Goal: Task Accomplishment & Management: Use online tool/utility

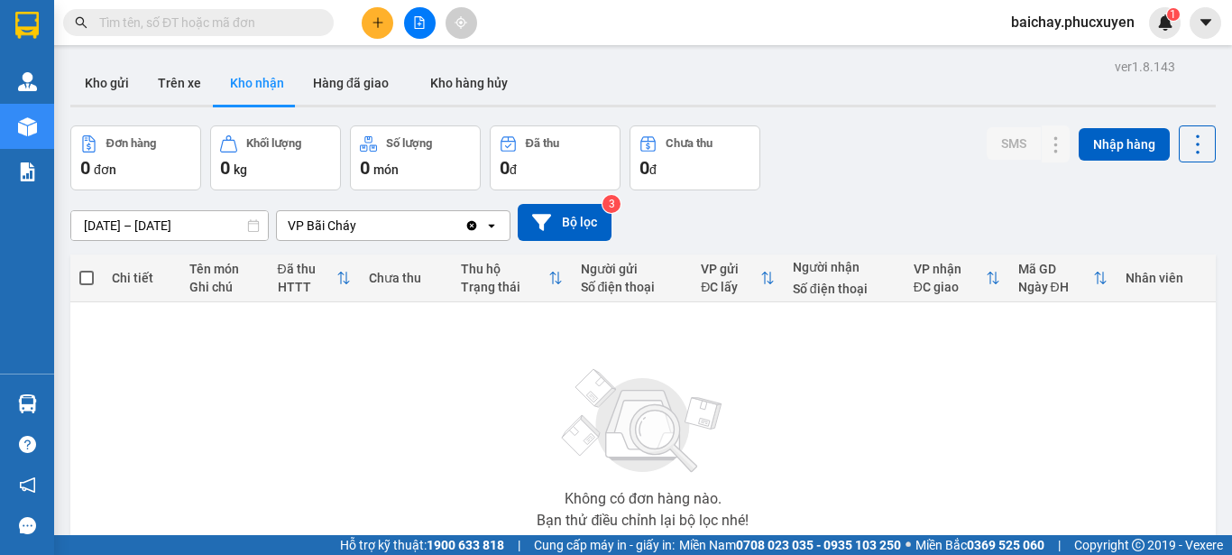
click at [99, 82] on button "Kho gửi" at bounding box center [106, 82] width 73 height 43
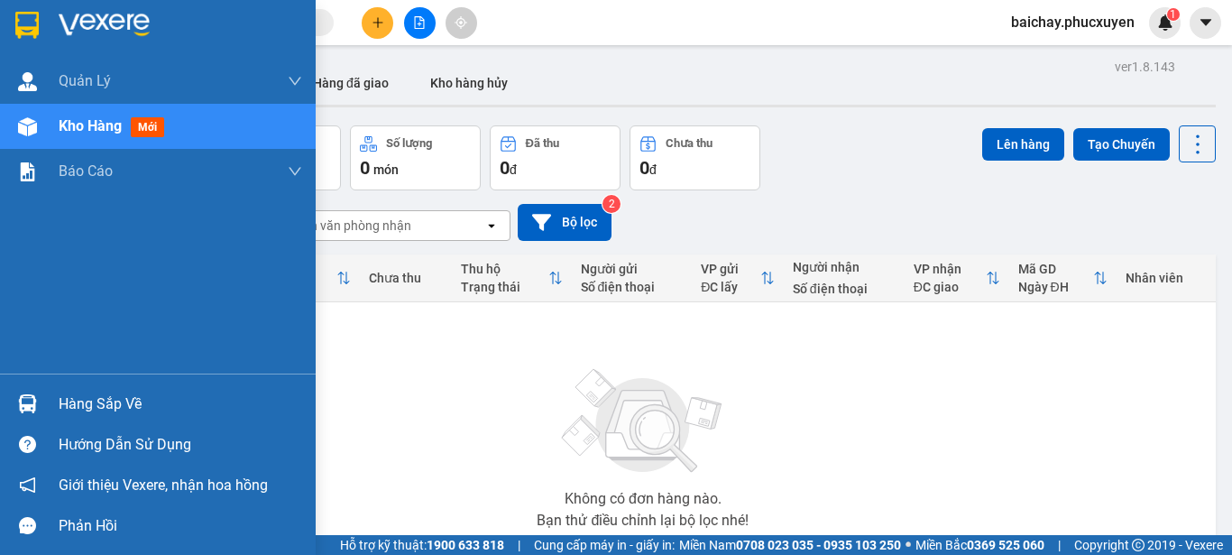
click at [81, 406] on div "Hàng sắp về" at bounding box center [181, 404] width 244 height 27
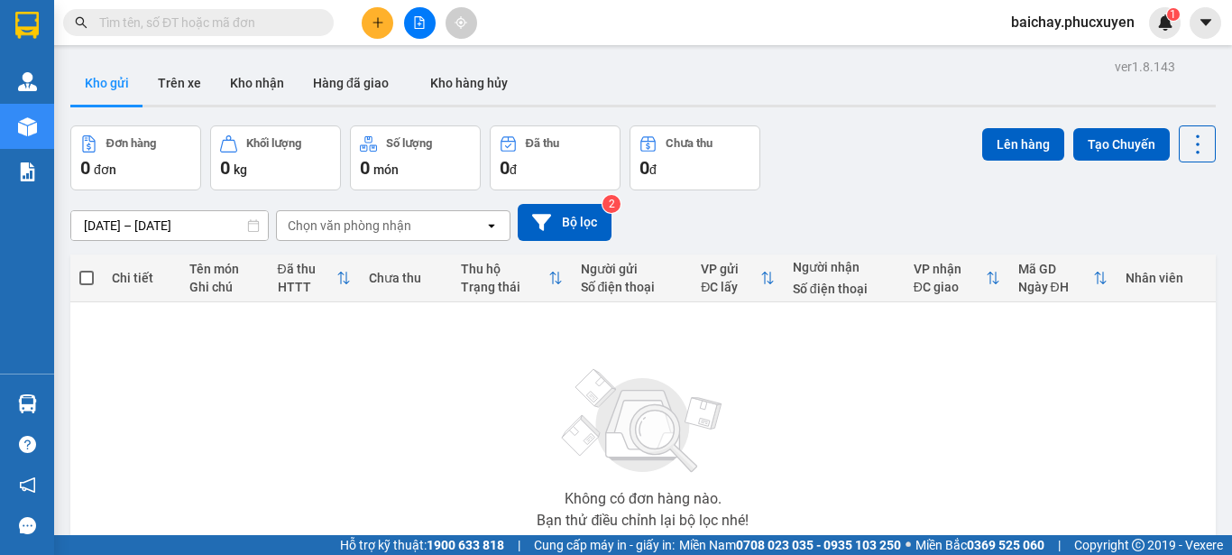
click at [905, 414] on section "Kết quả tìm kiếm ( 0 ) Bộ lọc No Data baichay.phucxuyen 1 [PERSON_NAME] lý giao…" at bounding box center [616, 277] width 1232 height 555
click at [420, 19] on icon "file-add" at bounding box center [420, 22] width 10 height 13
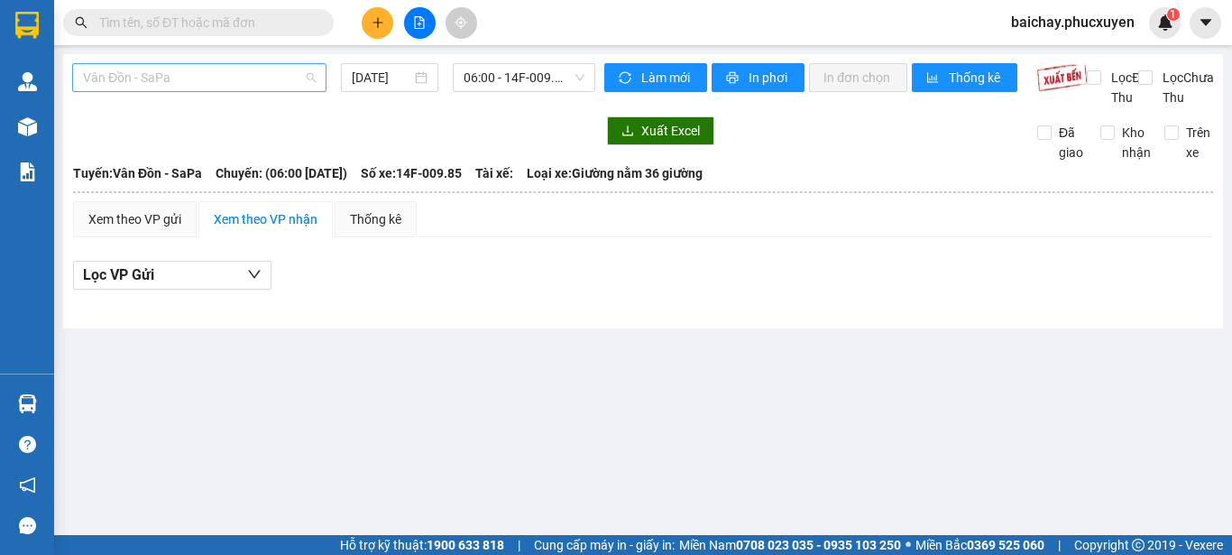
click at [254, 78] on span "Vân Đồn - SaPa" at bounding box center [199, 77] width 233 height 27
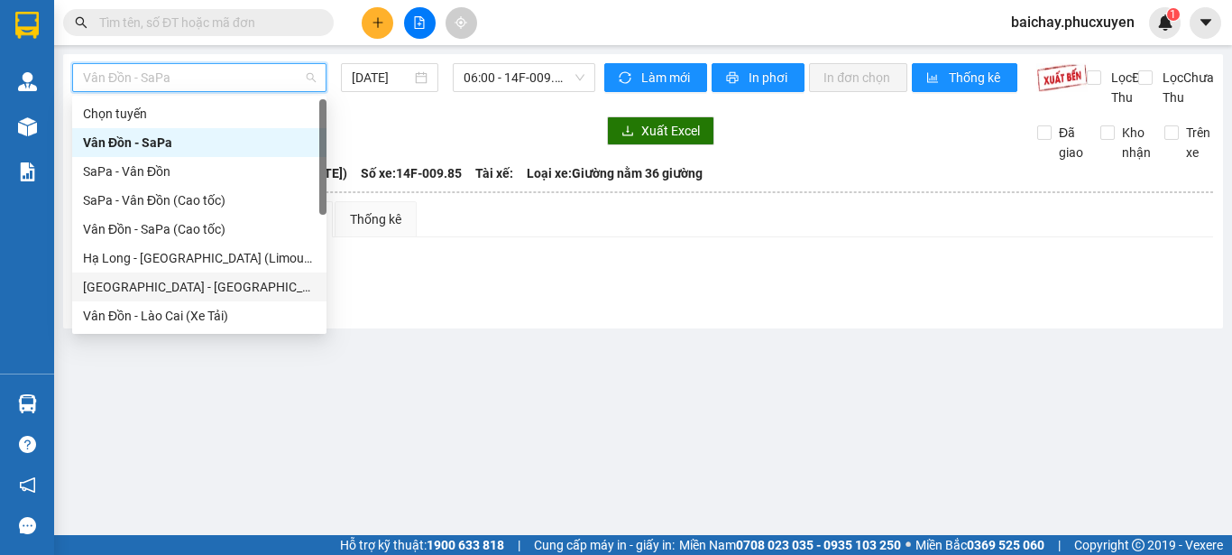
scroll to position [87, 0]
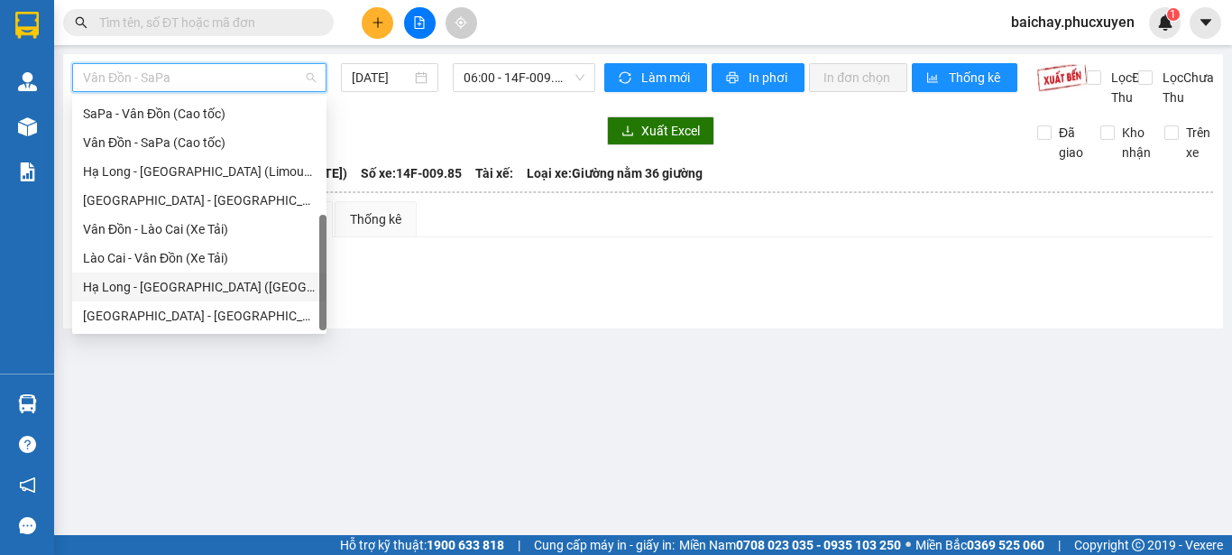
click at [154, 285] on div "Hạ Long - [GEOGRAPHIC_DATA] ([GEOGRAPHIC_DATA])" at bounding box center [199, 287] width 233 height 20
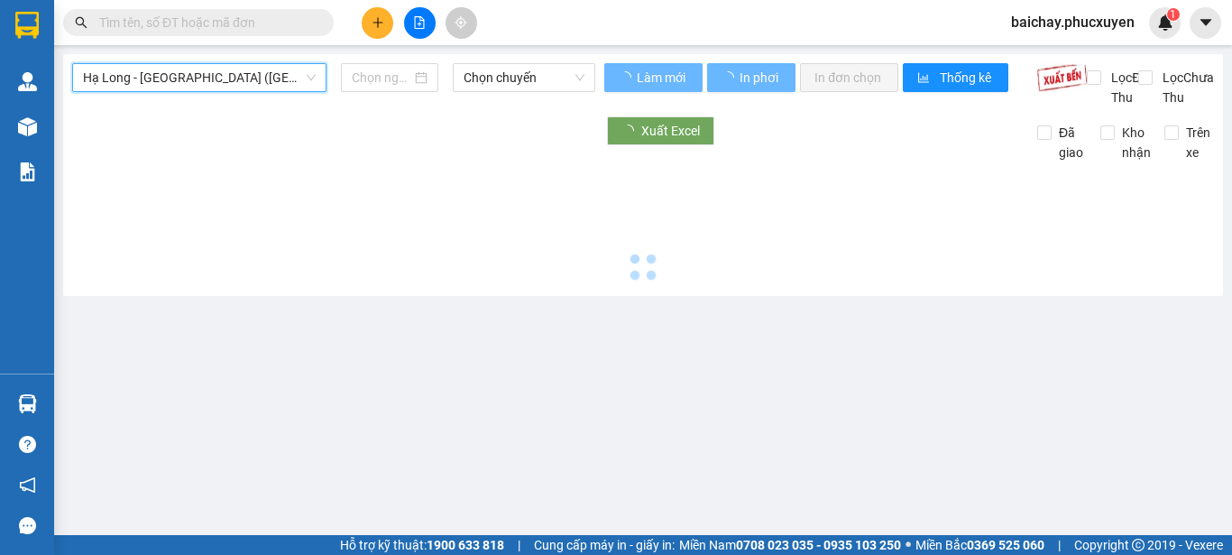
type input "[DATE]"
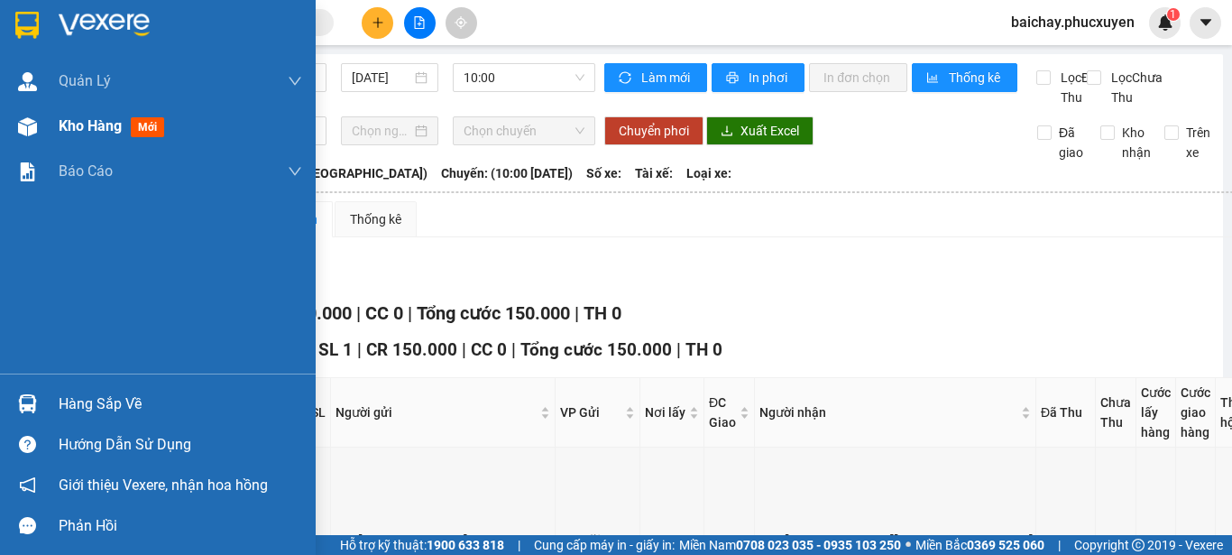
click at [69, 127] on span "Kho hàng" at bounding box center [90, 125] width 63 height 17
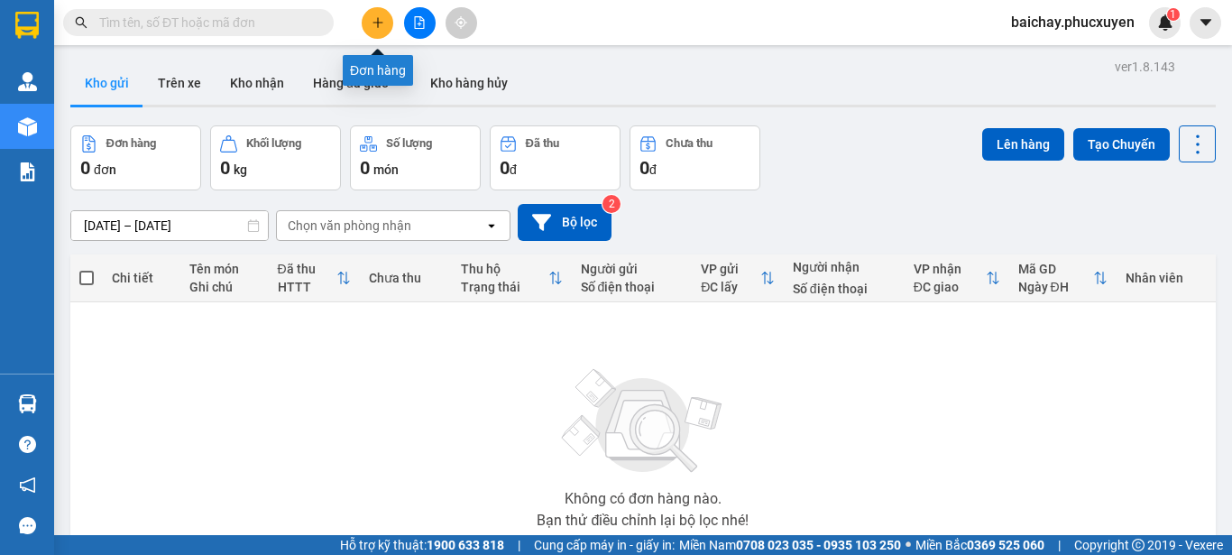
click at [380, 18] on icon "plus" at bounding box center [378, 22] width 13 height 13
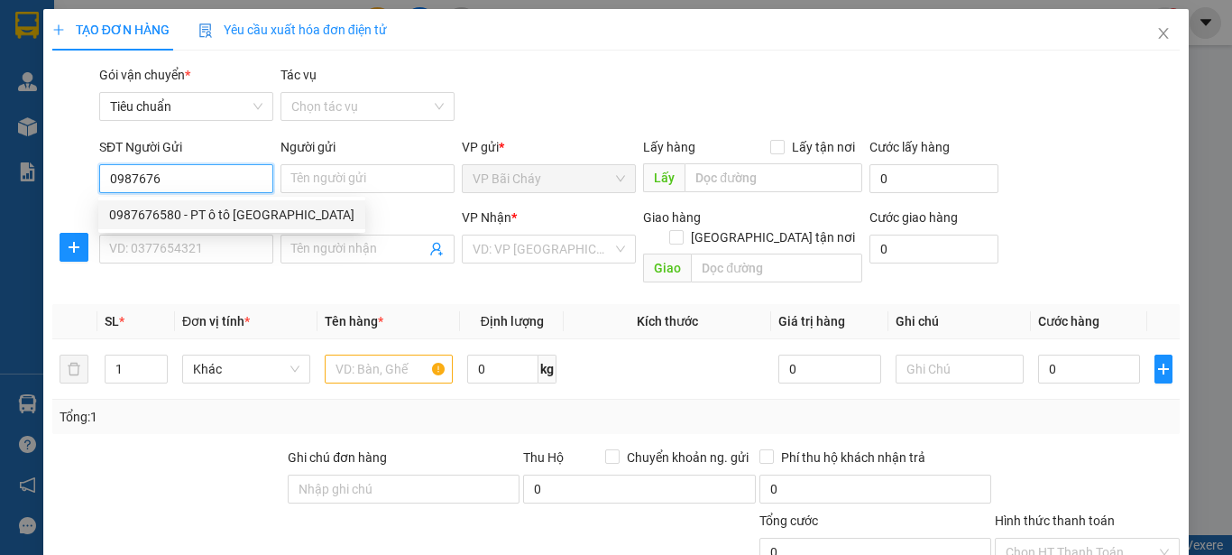
click at [217, 212] on div "0987676580 - PT ô tô [GEOGRAPHIC_DATA]" at bounding box center [231, 215] width 245 height 20
type input "0987676580"
type input "PT ô tô [GEOGRAPHIC_DATA]"
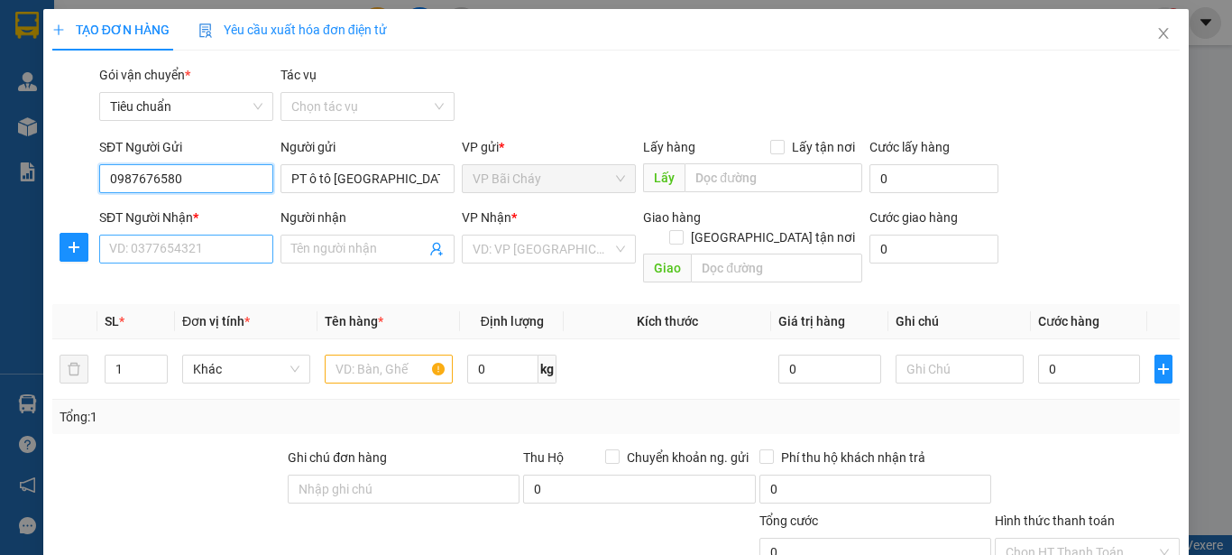
type input "0987676580"
click at [217, 245] on input "SĐT Người Nhận *" at bounding box center [186, 249] width 174 height 29
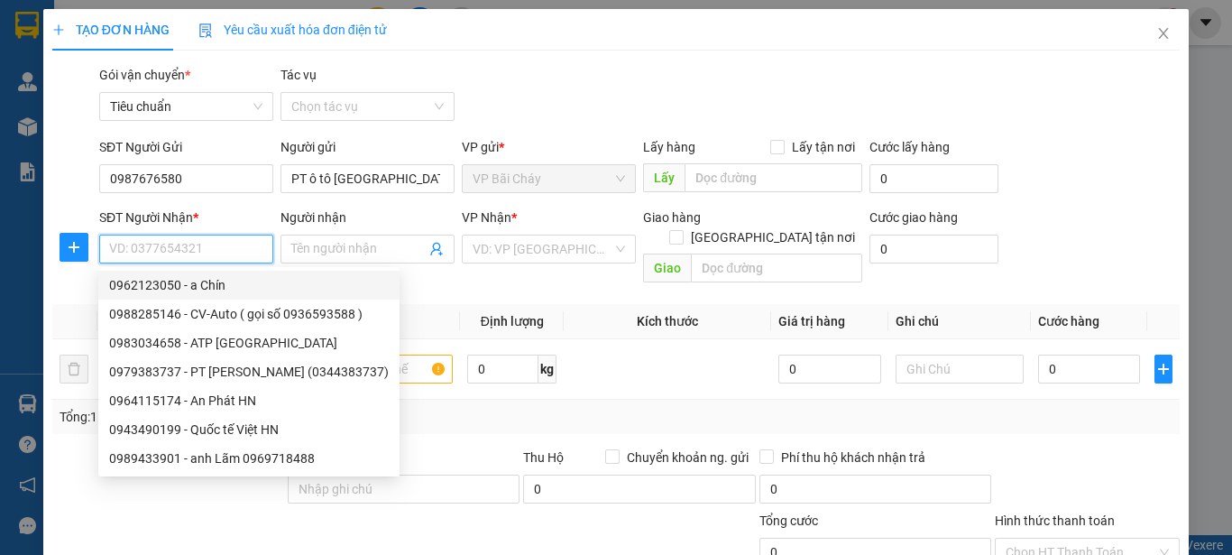
click at [208, 291] on div "0962123050 - a Chín" at bounding box center [249, 285] width 280 height 20
type input "0962123050"
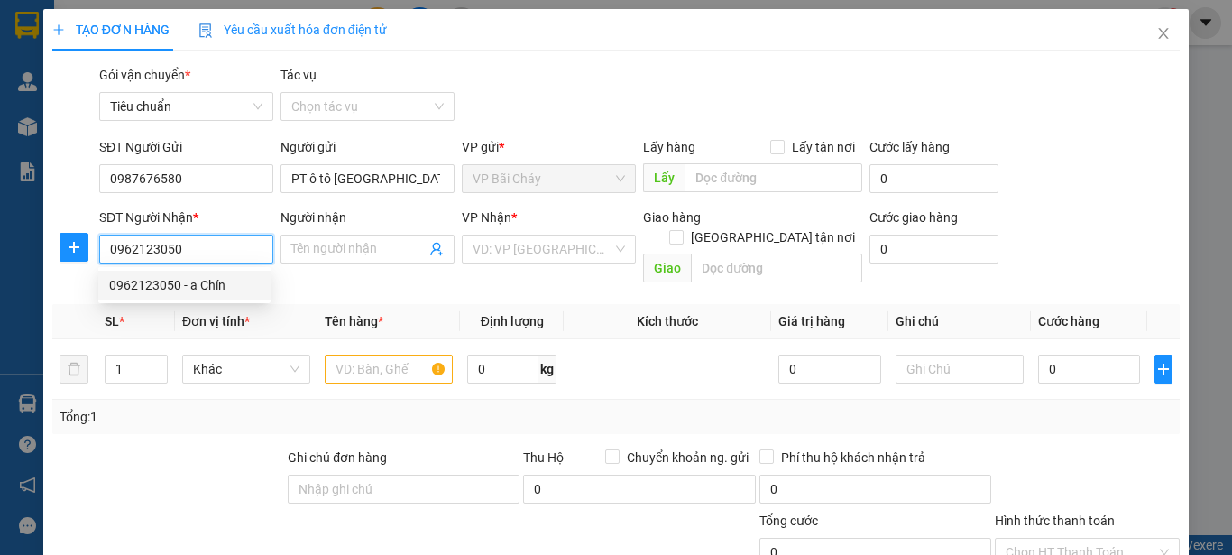
type input "a Chín"
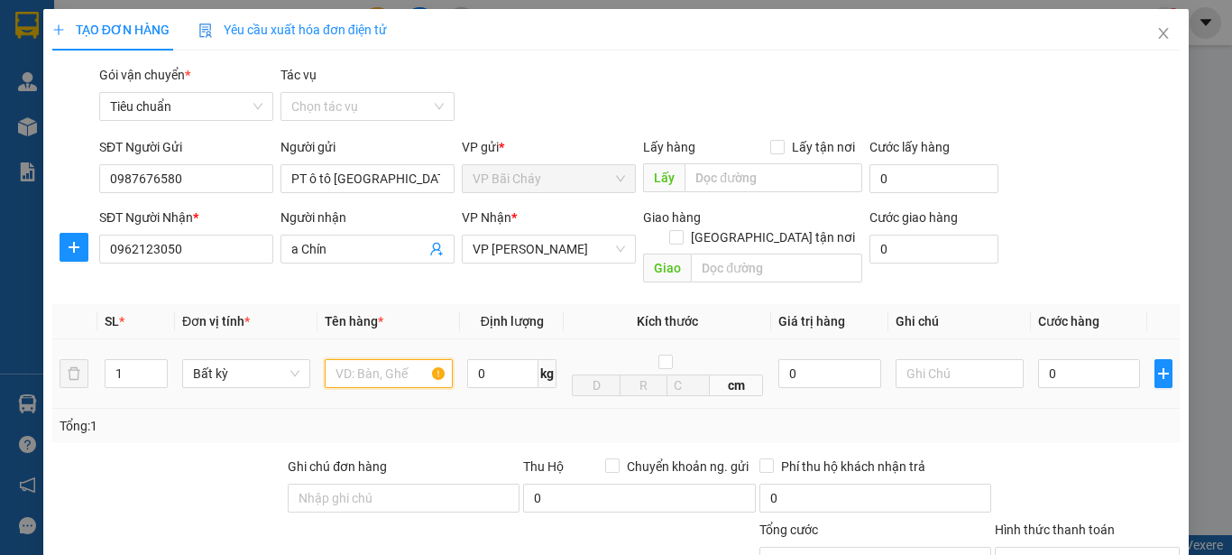
click at [390, 359] on input "text" at bounding box center [389, 373] width 128 height 29
type input "1 Hộp đỏ"
click at [1088, 359] on input "0" at bounding box center [1089, 373] width 102 height 29
type input "3"
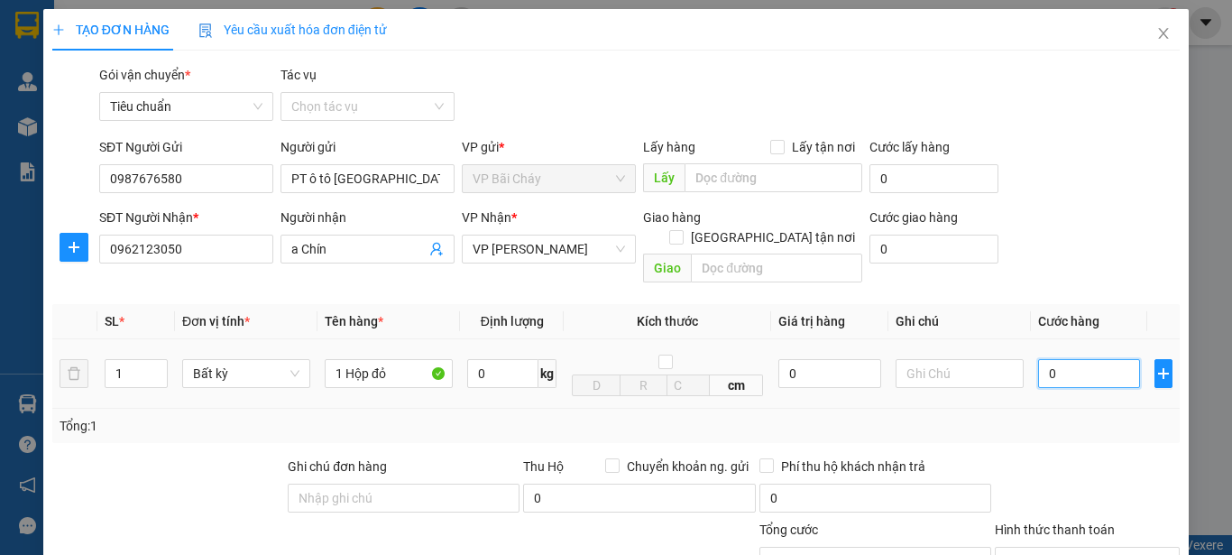
type input "3"
type input "30"
type input "30.000"
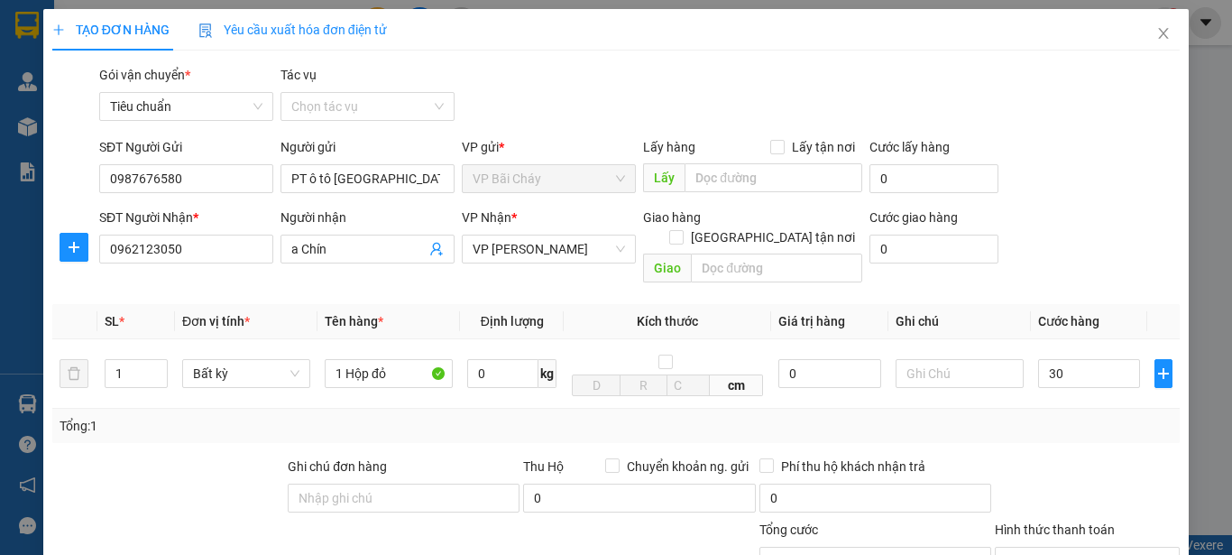
type input "30.000"
click at [1099, 428] on div "Transit Pickup Surcharge Ids Transit Deliver Surcharge Ids Transit Deliver Surc…" at bounding box center [616, 409] width 1128 height 688
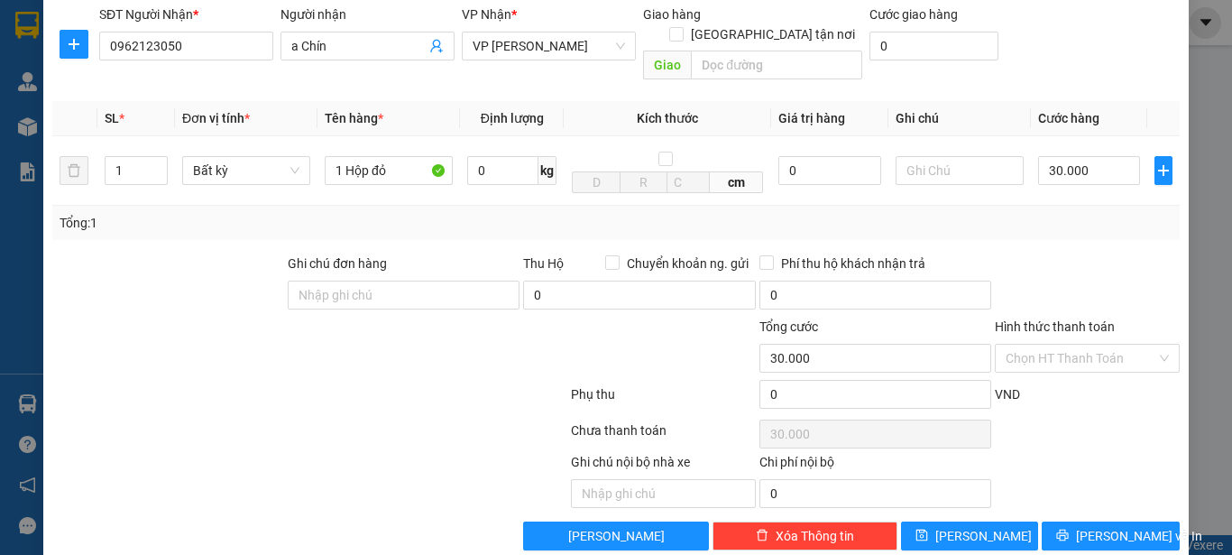
scroll to position [215, 0]
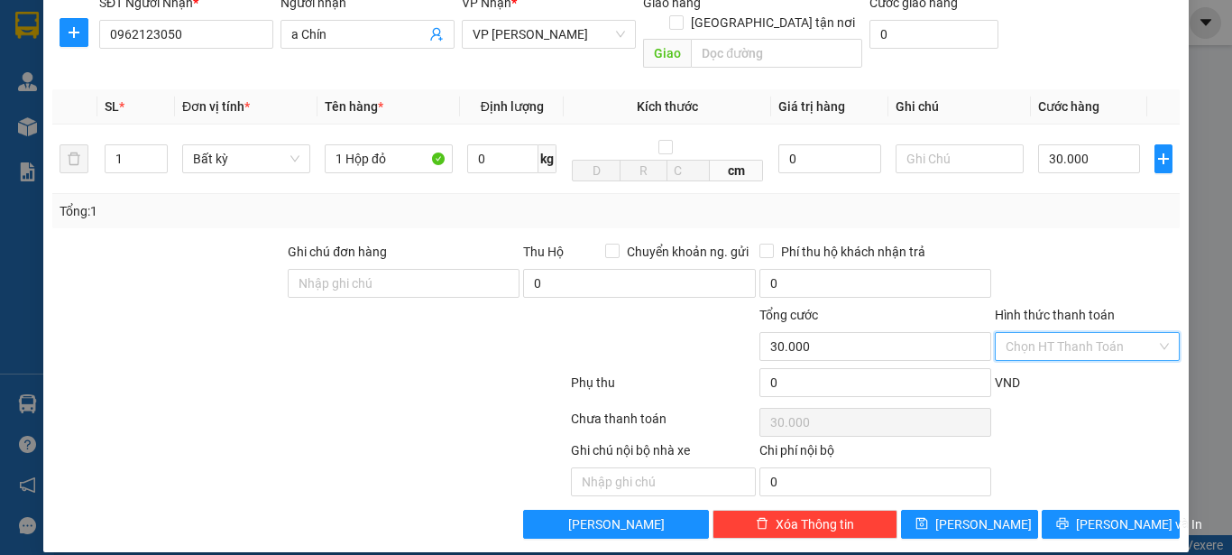
click at [1071, 333] on input "Hình thức thanh toán" at bounding box center [1081, 346] width 151 height 27
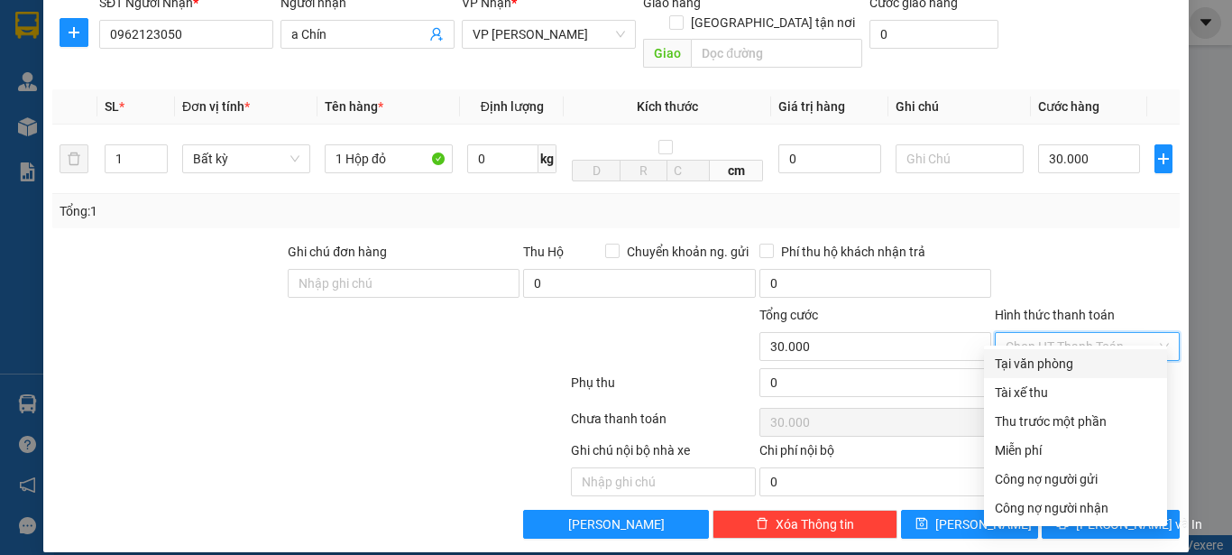
click at [1022, 368] on div "Tại văn phòng" at bounding box center [1075, 364] width 161 height 20
type input "0"
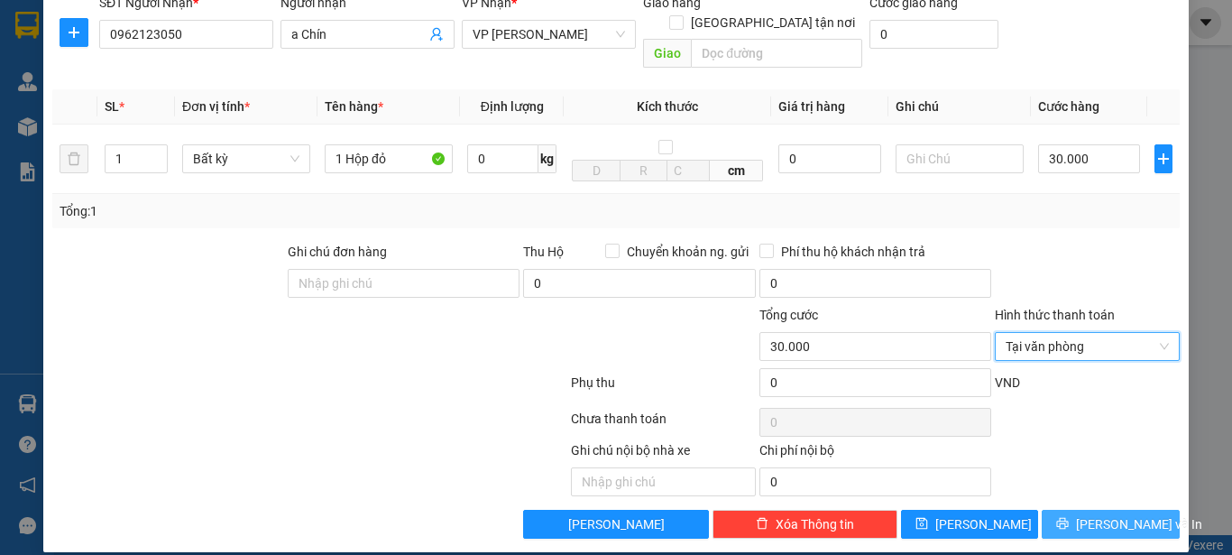
click at [1085, 514] on span "[PERSON_NAME] và In" at bounding box center [1139, 524] width 126 height 20
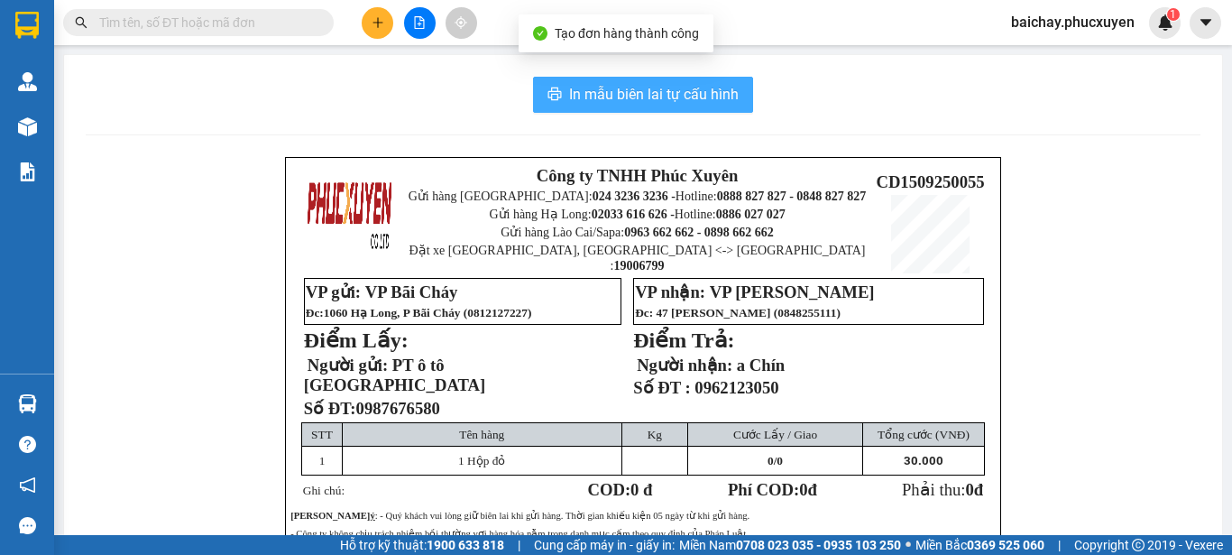
drag, startPoint x: 604, startPoint y: 85, endPoint x: 665, endPoint y: 98, distance: 61.9
click at [604, 88] on span "In mẫu biên lai tự cấu hình" at bounding box center [654, 94] width 170 height 23
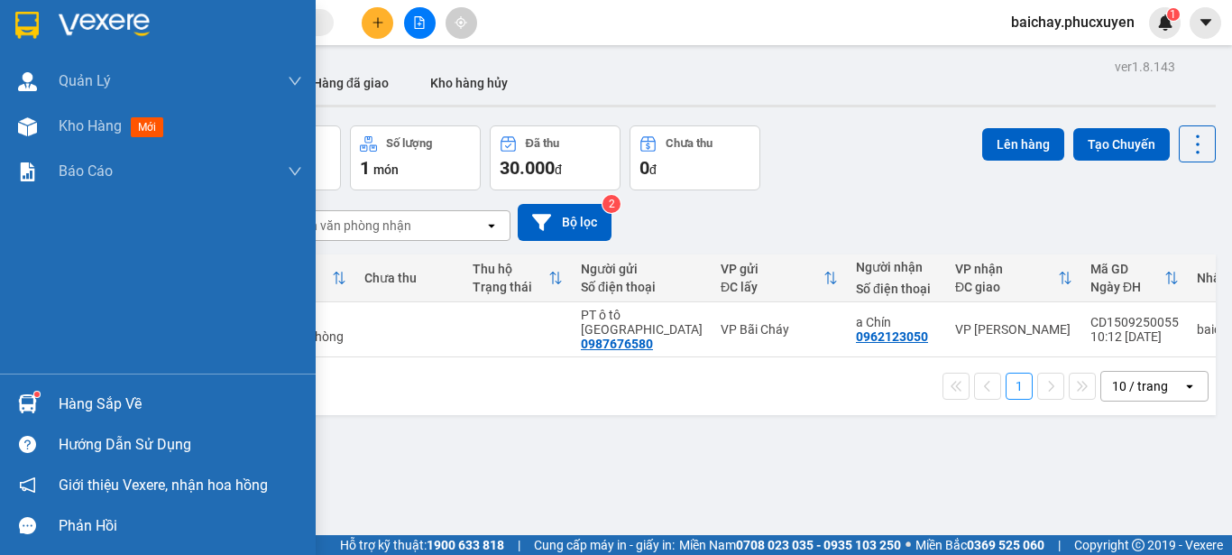
click at [84, 403] on div "Hàng sắp về" at bounding box center [181, 404] width 244 height 27
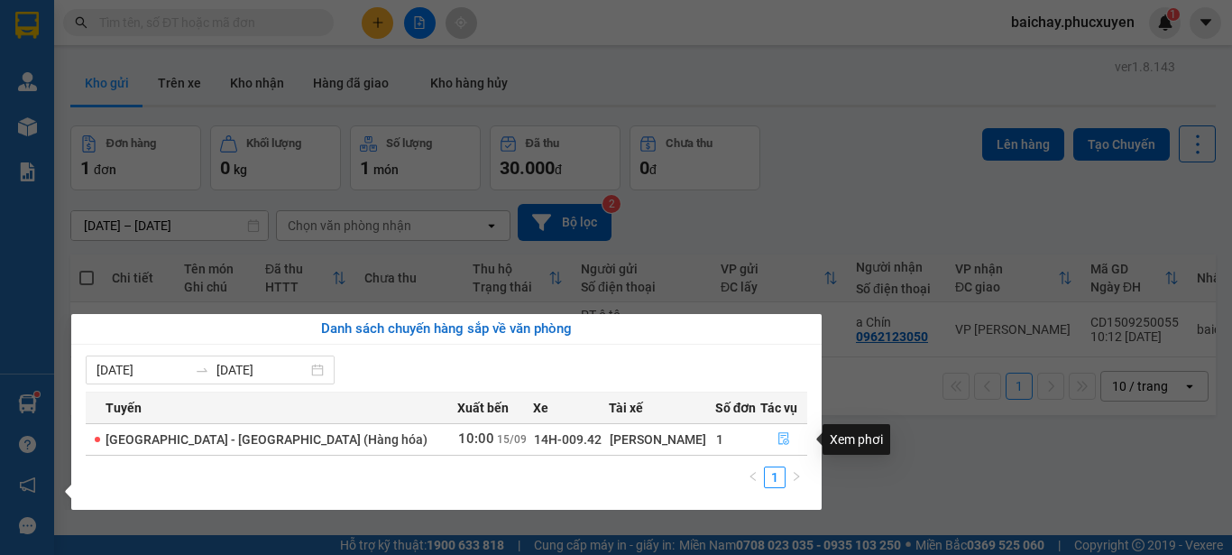
click at [778, 438] on icon "file-done" at bounding box center [784, 438] width 13 height 13
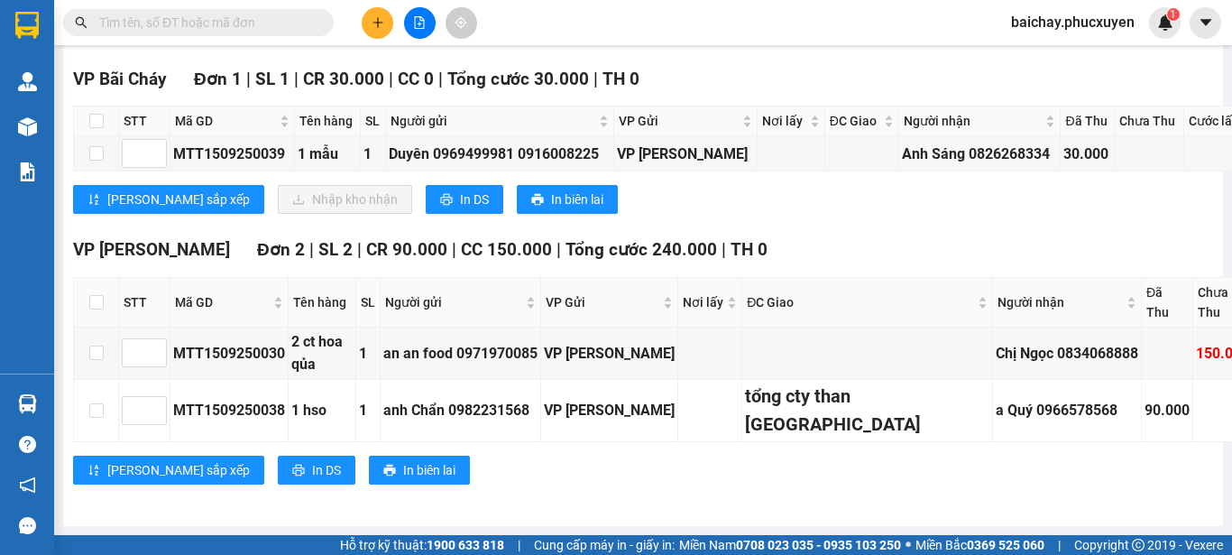
scroll to position [1353, 0]
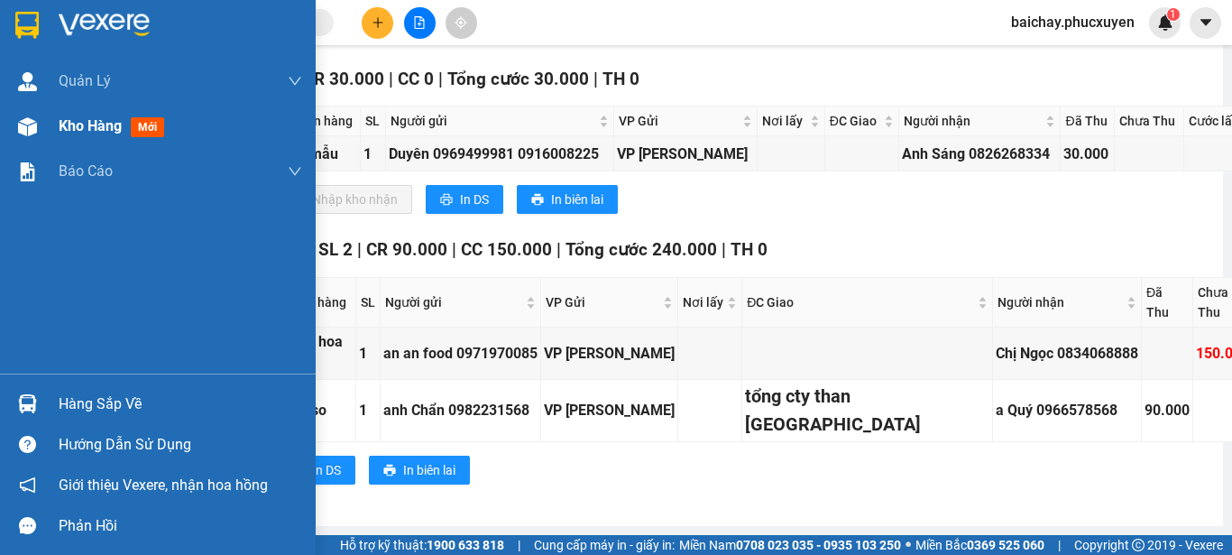
click at [96, 127] on span "Kho hàng" at bounding box center [90, 125] width 63 height 17
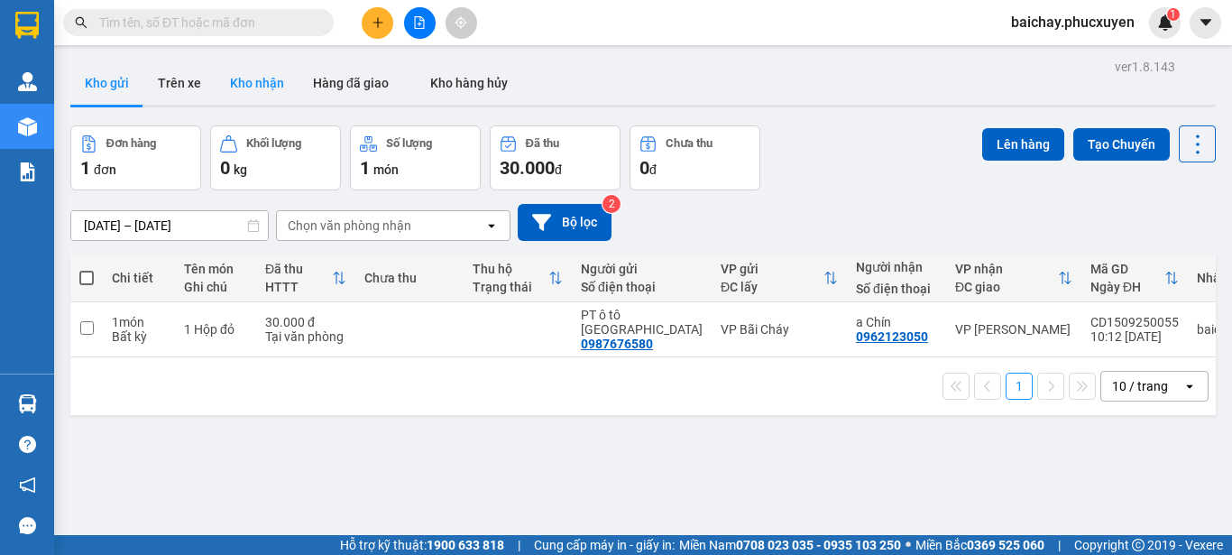
click at [250, 80] on button "Kho nhận" at bounding box center [257, 82] width 83 height 43
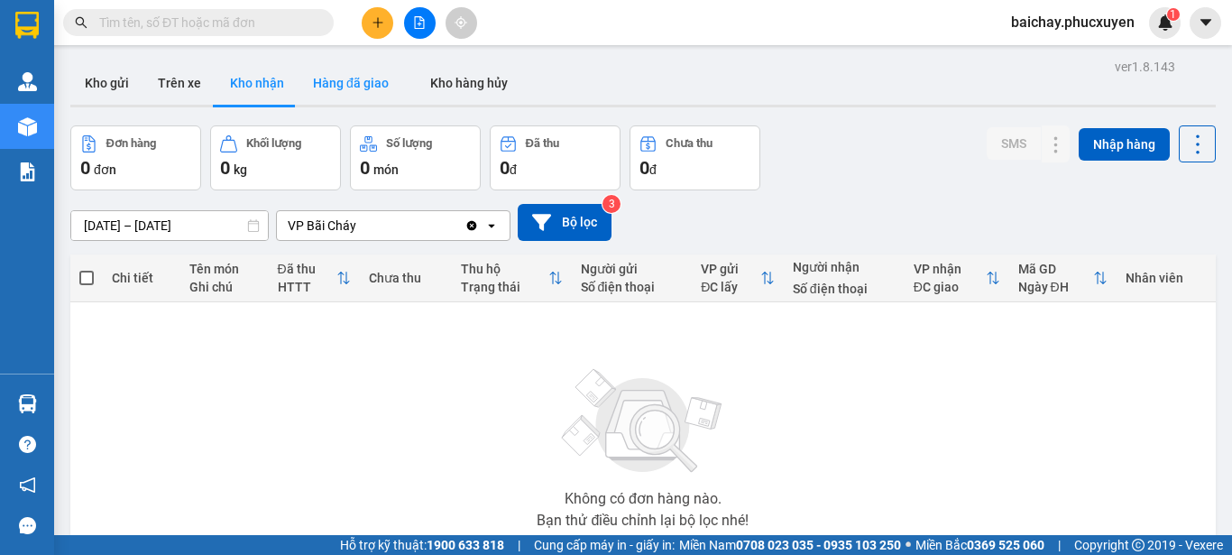
click at [335, 78] on button "Hàng đã giao" at bounding box center [351, 82] width 105 height 43
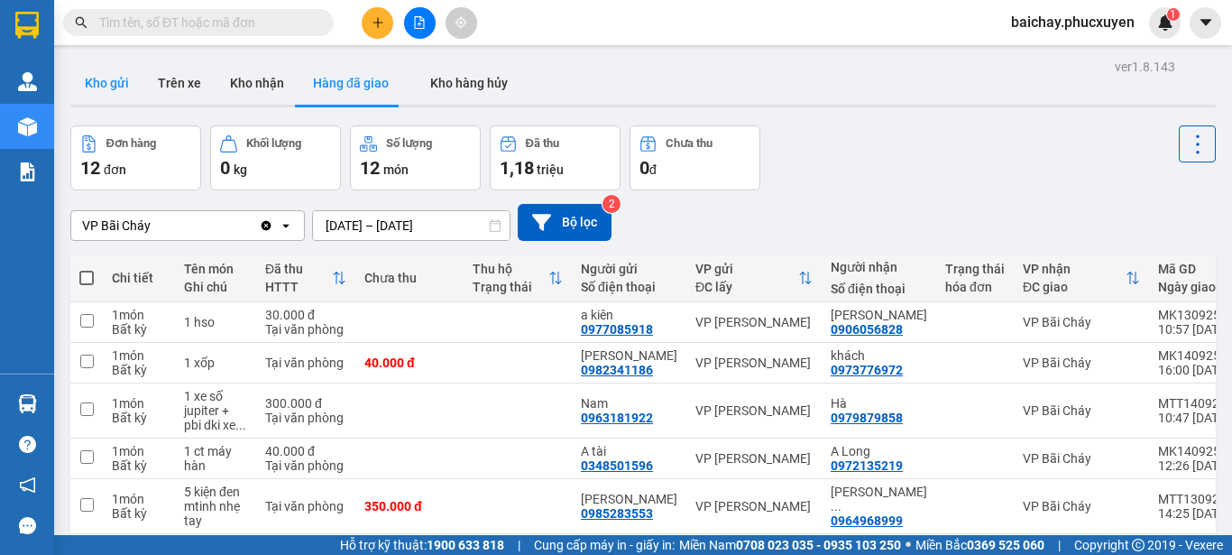
click at [117, 81] on button "Kho gửi" at bounding box center [106, 82] width 73 height 43
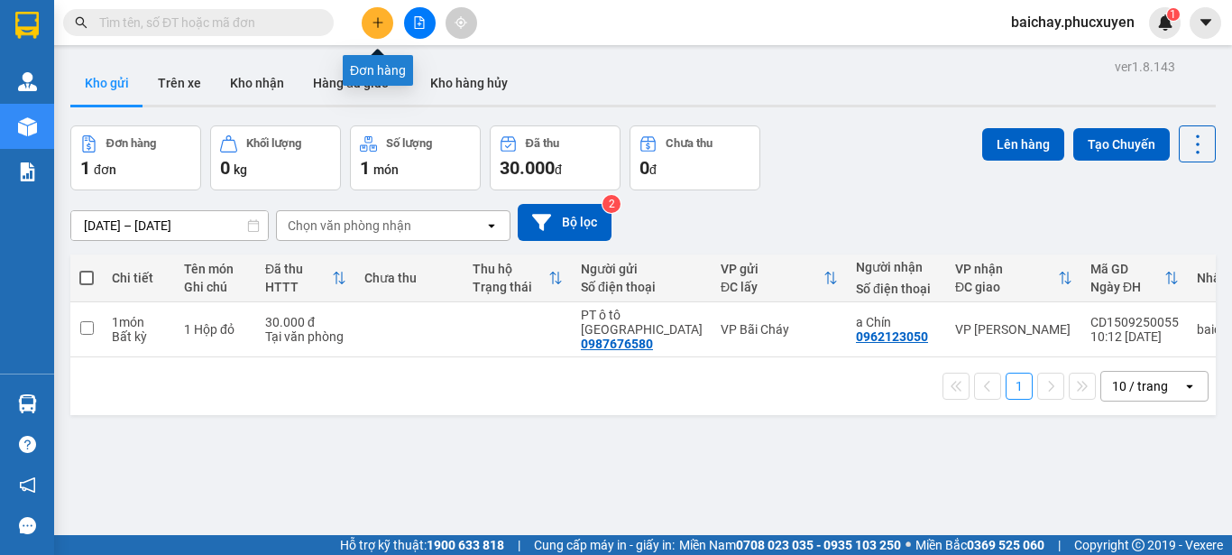
click at [379, 23] on icon "plus" at bounding box center [378, 22] width 10 height 1
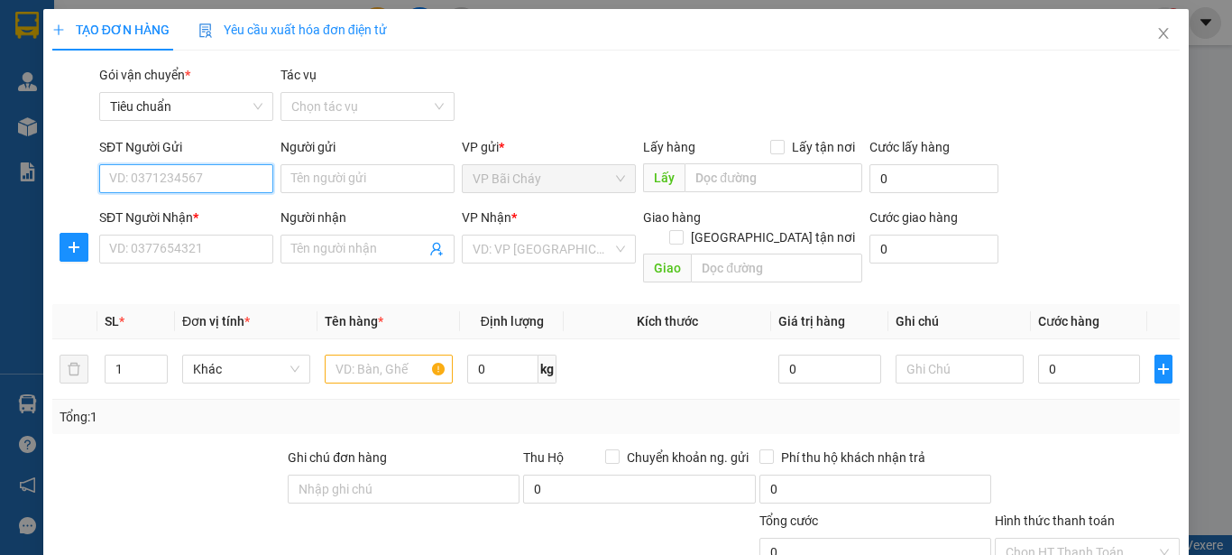
click at [234, 180] on input "SĐT Người Gửi" at bounding box center [186, 178] width 174 height 29
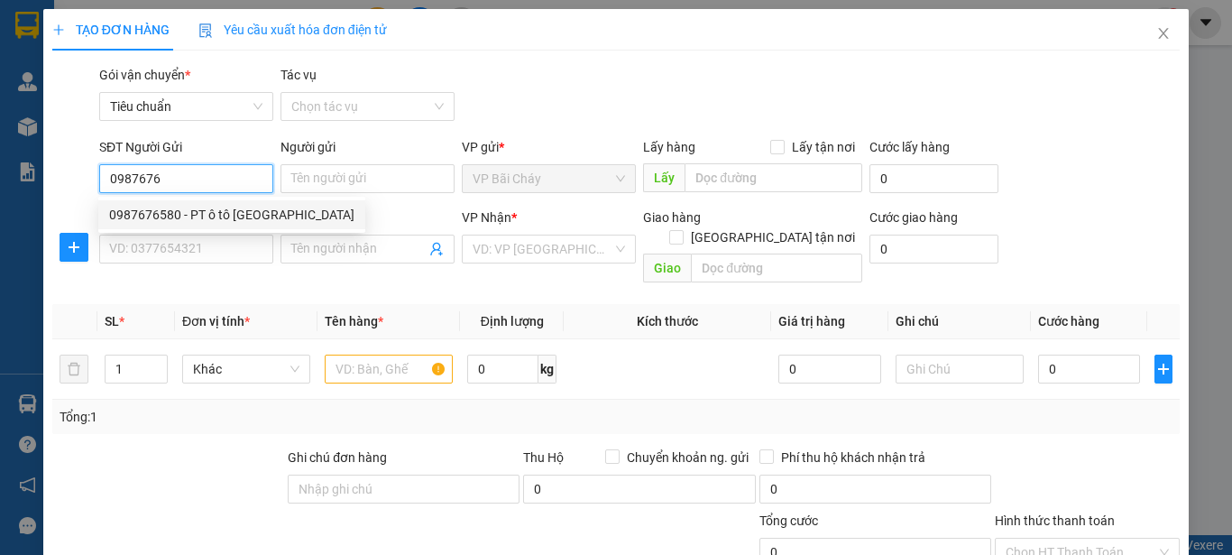
click at [221, 211] on div "0987676580 - PT ô tô [GEOGRAPHIC_DATA]" at bounding box center [231, 215] width 245 height 20
type input "0987676580"
type input "PT ô tô [GEOGRAPHIC_DATA]"
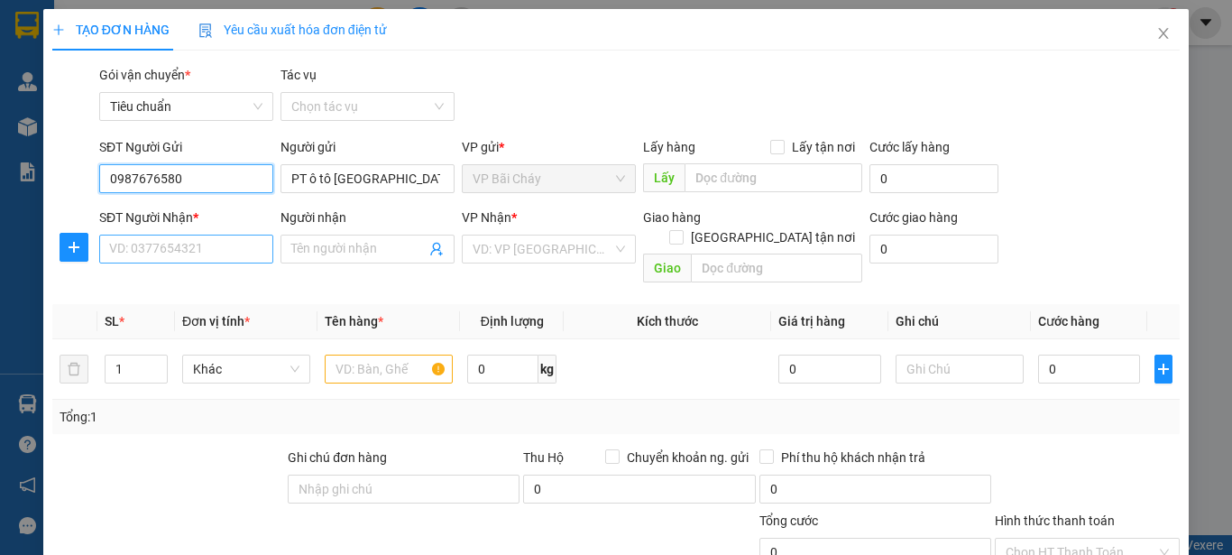
type input "0987676580"
click at [199, 245] on input "SĐT Người Nhận *" at bounding box center [186, 249] width 174 height 29
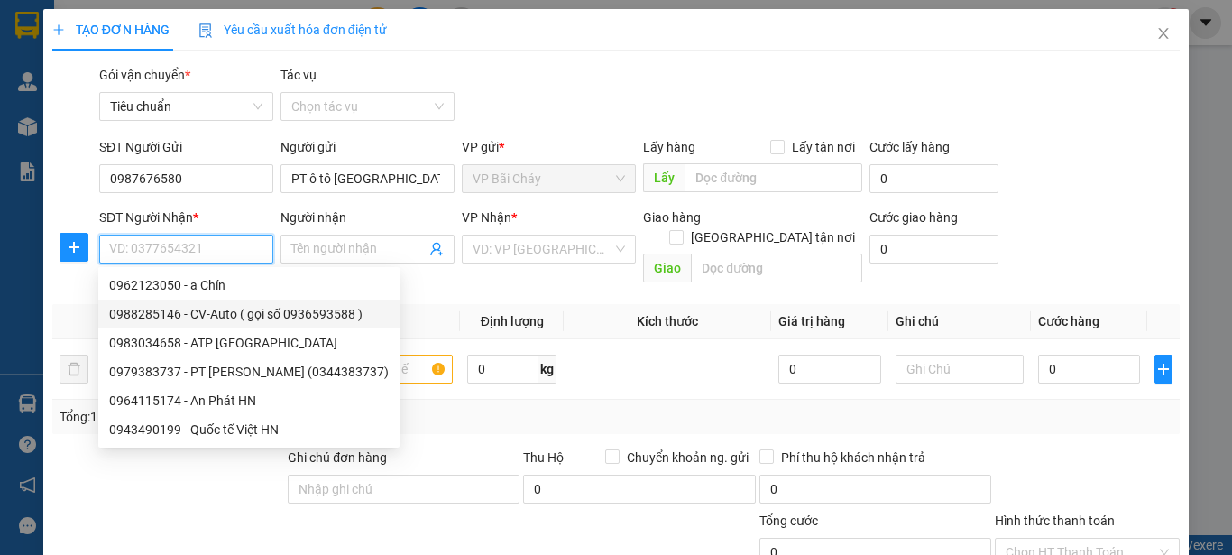
click at [202, 313] on div "0988285146 - CV-Auto ( gọi số 0936593588 )" at bounding box center [249, 314] width 280 height 20
type input "0988285146"
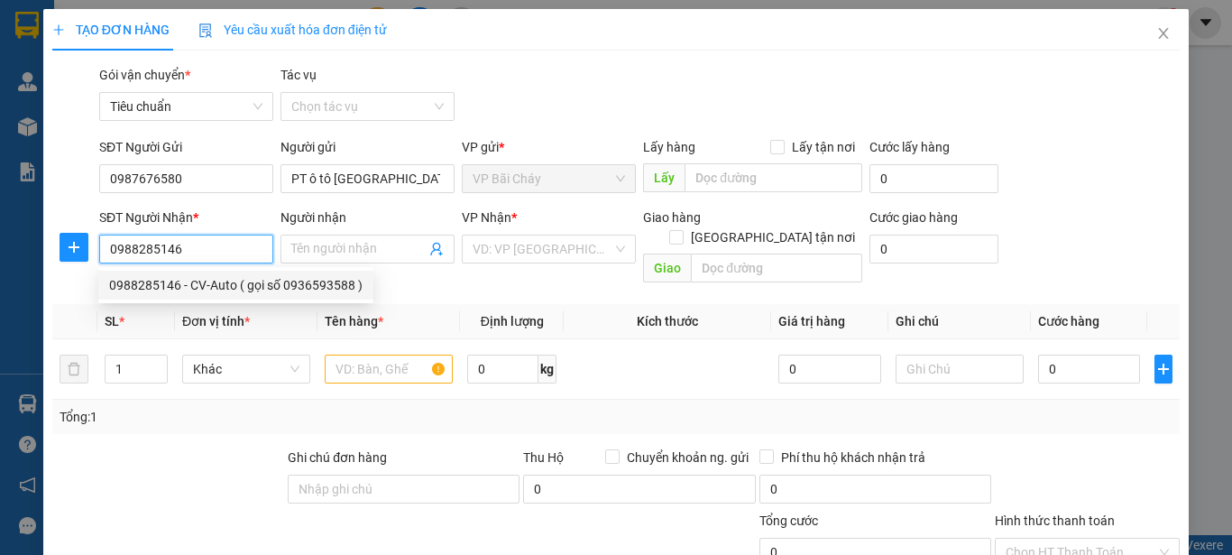
type input "CV-Auto ( gọi số 0936593588 )"
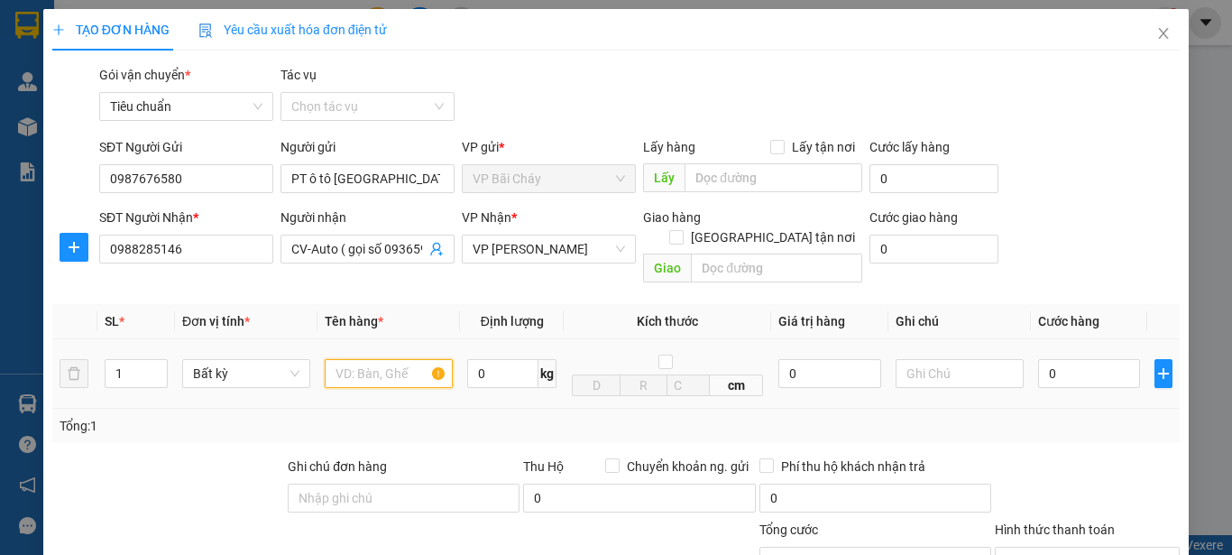
click at [398, 359] on input "text" at bounding box center [389, 373] width 128 height 29
type input "1 Carton"
click at [1068, 362] on input "0" at bounding box center [1089, 373] width 102 height 29
type input "3"
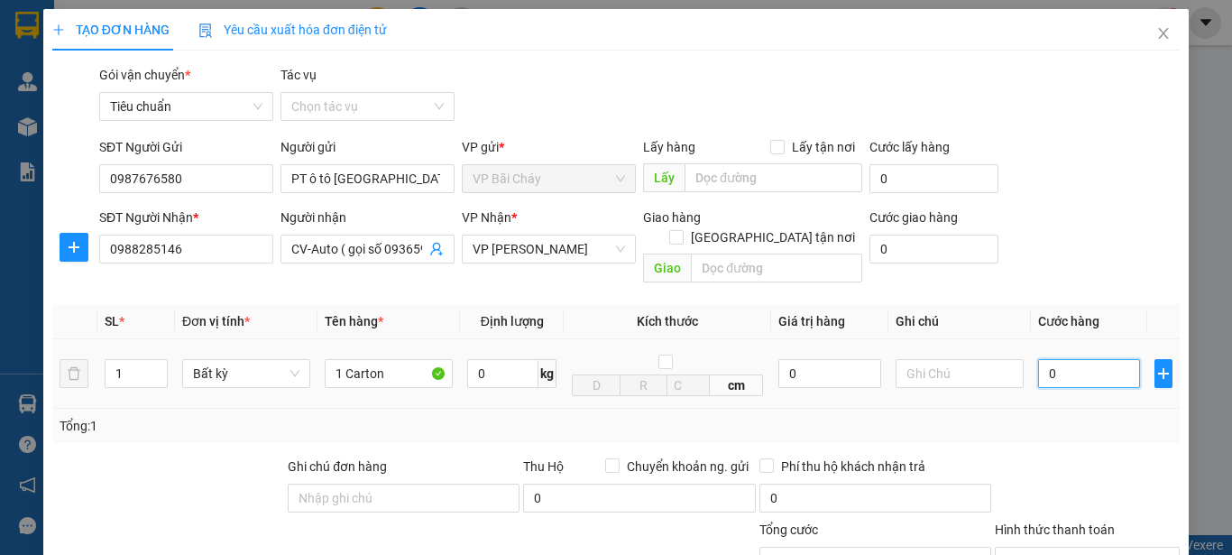
type input "3"
type input "30"
type input "30.000"
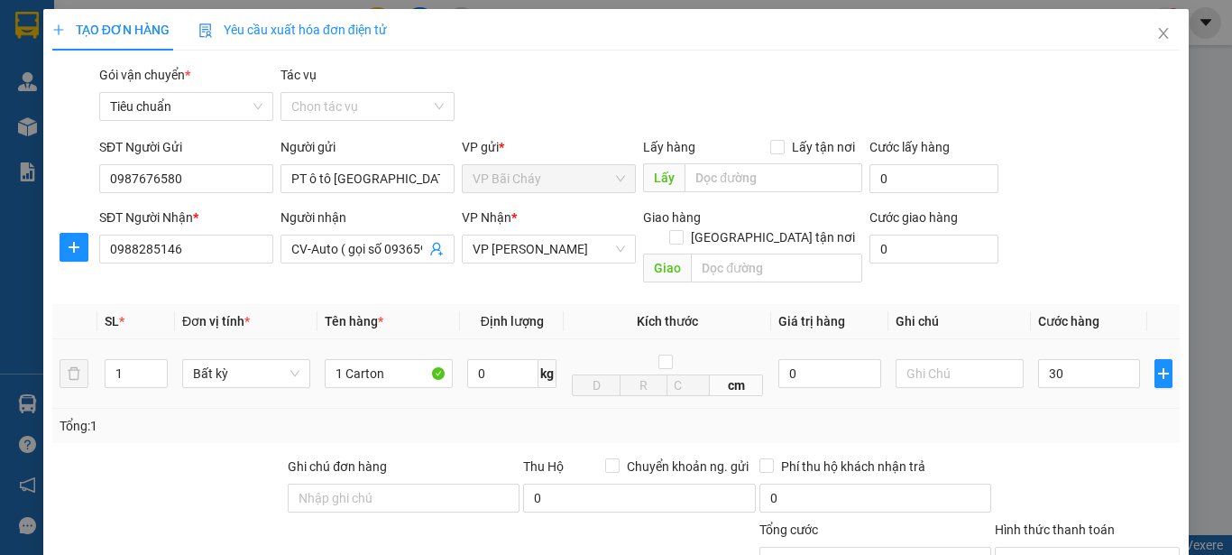
type input "30.000"
click at [1061, 430] on div "Transit Pickup Surcharge Ids Transit Deliver Surcharge Ids Transit Deliver Surc…" at bounding box center [616, 409] width 1128 height 688
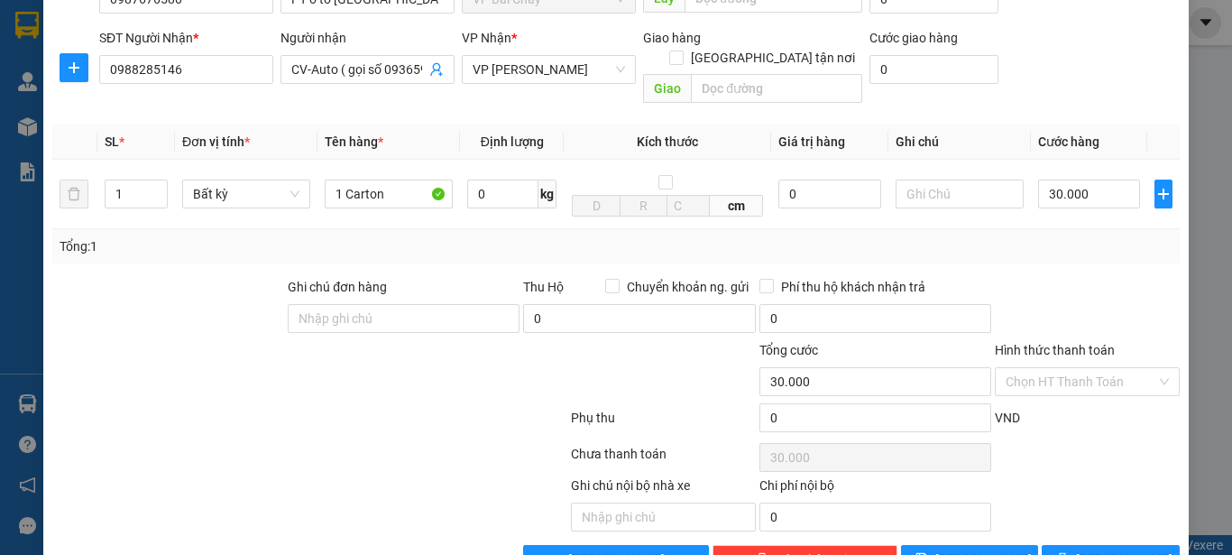
scroll to position [180, 0]
click at [1088, 549] on span "[PERSON_NAME] và In" at bounding box center [1139, 559] width 126 height 20
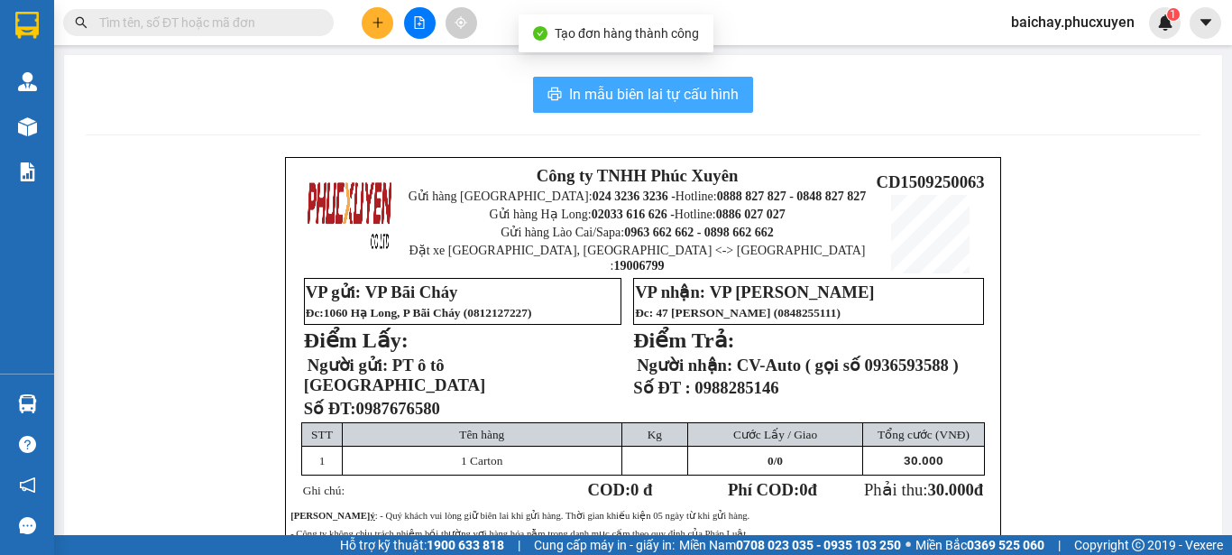
click at [598, 90] on span "In mẫu biên lai tự cấu hình" at bounding box center [654, 94] width 170 height 23
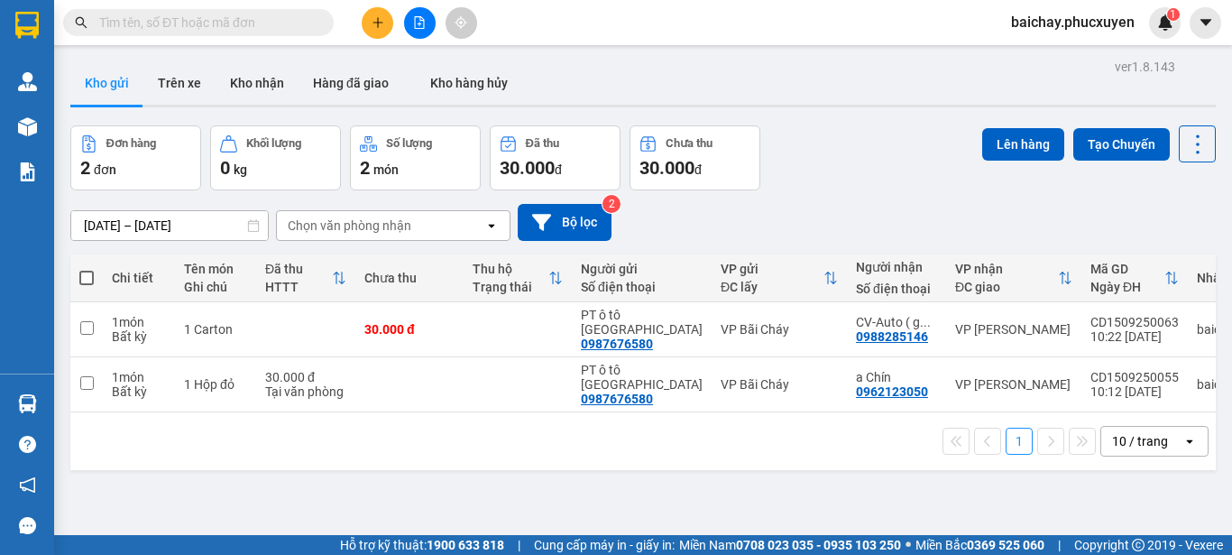
click at [534, 501] on div "ver 1.8.143 Kho gửi Trên xe Kho nhận Hàng đã giao Kho hàng hủy Đơn hàng 2 đơn K…" at bounding box center [643, 331] width 1160 height 555
click at [86, 383] on input "checkbox" at bounding box center [87, 383] width 14 height 14
checkbox input "true"
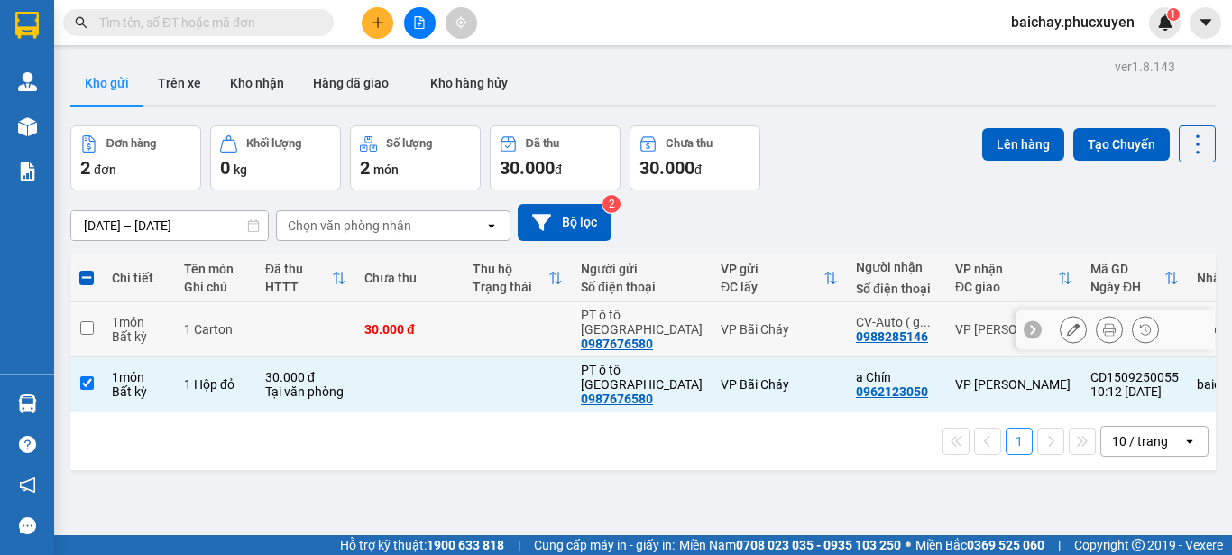
click at [86, 330] on input "checkbox" at bounding box center [87, 328] width 14 height 14
checkbox input "true"
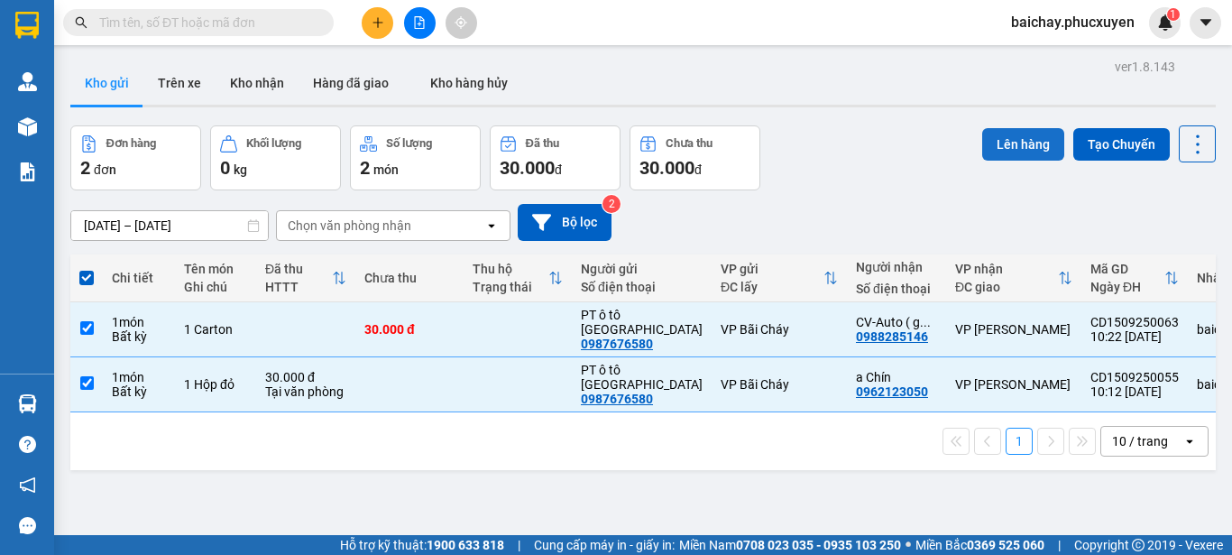
click at [995, 148] on button "Lên hàng" at bounding box center [1024, 144] width 82 height 32
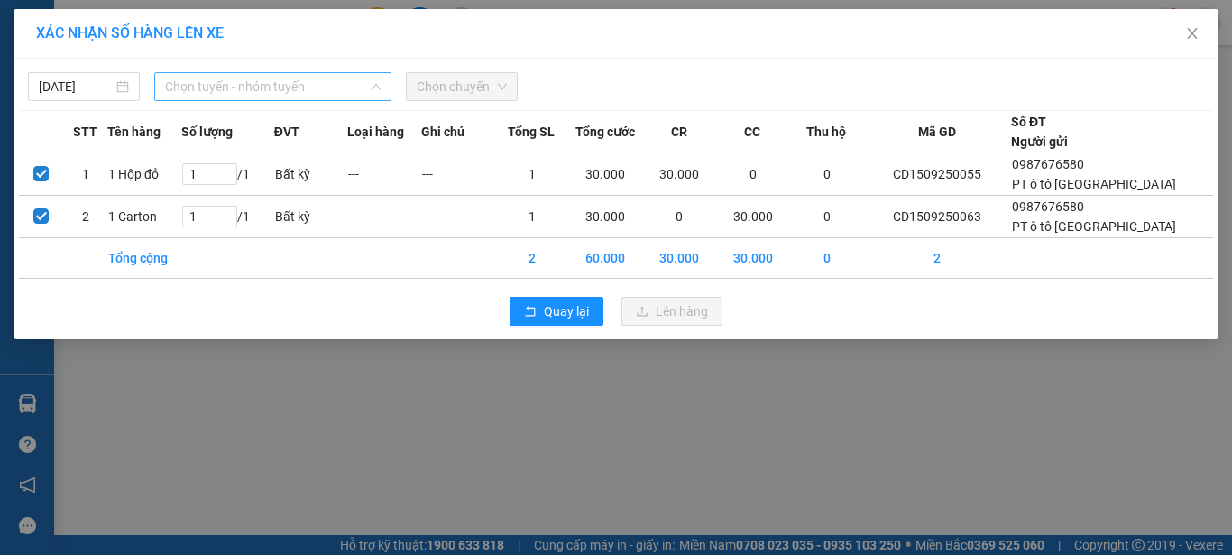
click at [346, 88] on span "Chọn tuyến - nhóm tuyến" at bounding box center [273, 86] width 216 height 27
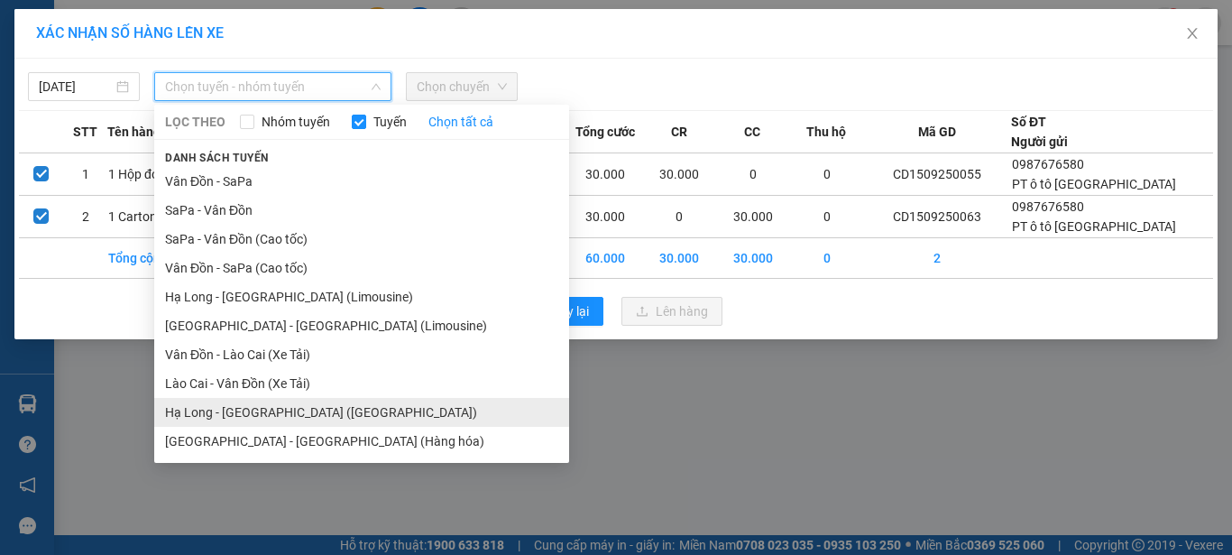
click at [234, 412] on li "Hạ Long - [GEOGRAPHIC_DATA] ([GEOGRAPHIC_DATA])" at bounding box center [361, 412] width 415 height 29
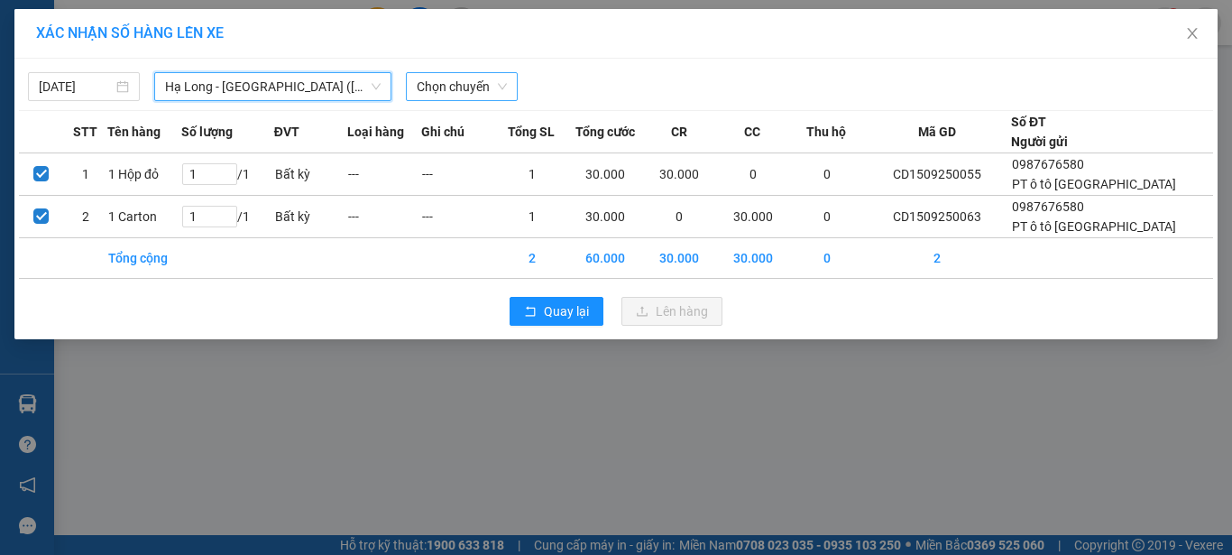
click at [468, 87] on span "Chọn chuyến" at bounding box center [462, 86] width 90 height 27
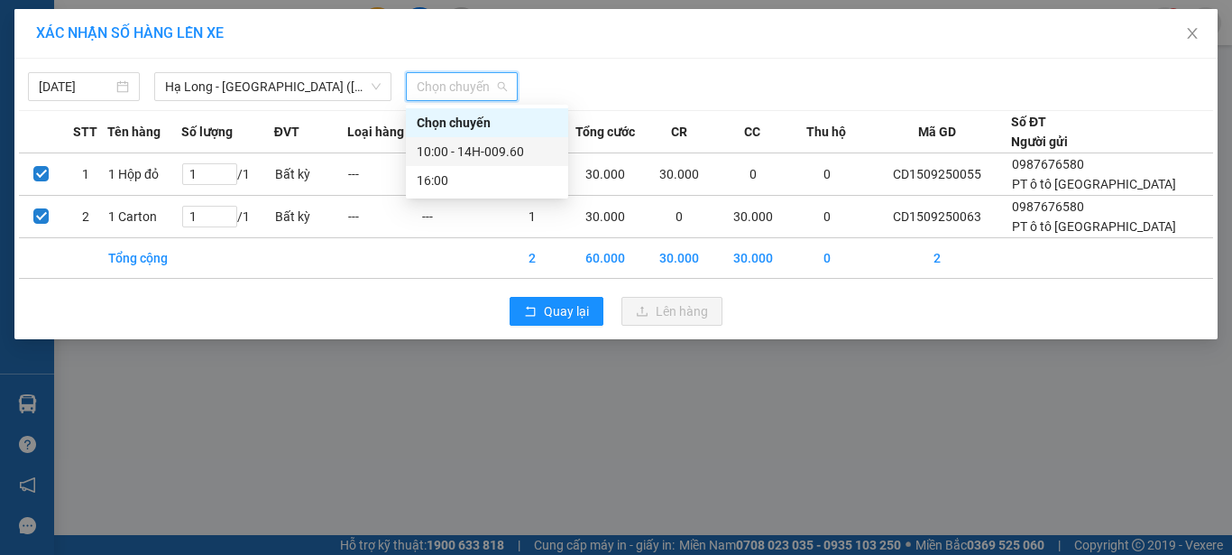
click at [494, 152] on div "10:00 - 14H-009.60" at bounding box center [487, 152] width 141 height 20
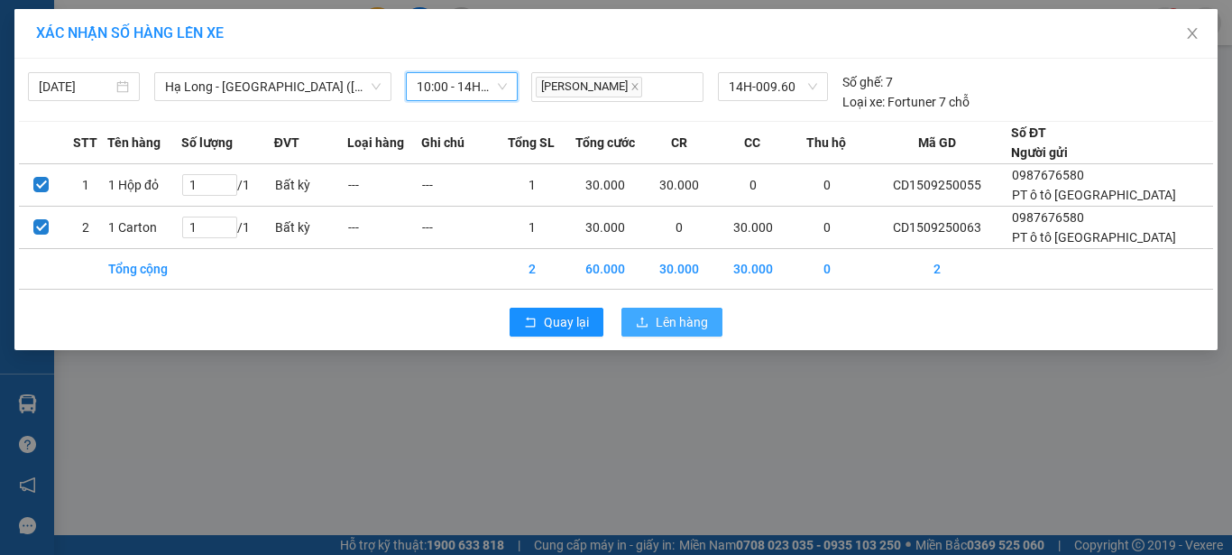
click at [667, 318] on span "Lên hàng" at bounding box center [682, 322] width 52 height 20
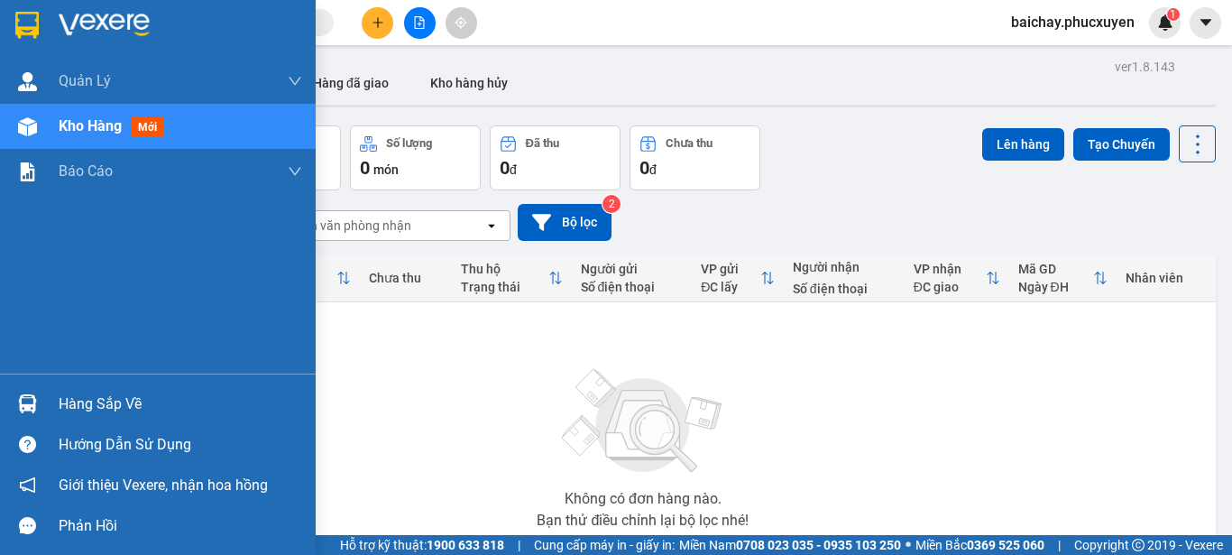
click at [113, 403] on div "Hàng sắp về" at bounding box center [181, 404] width 244 height 27
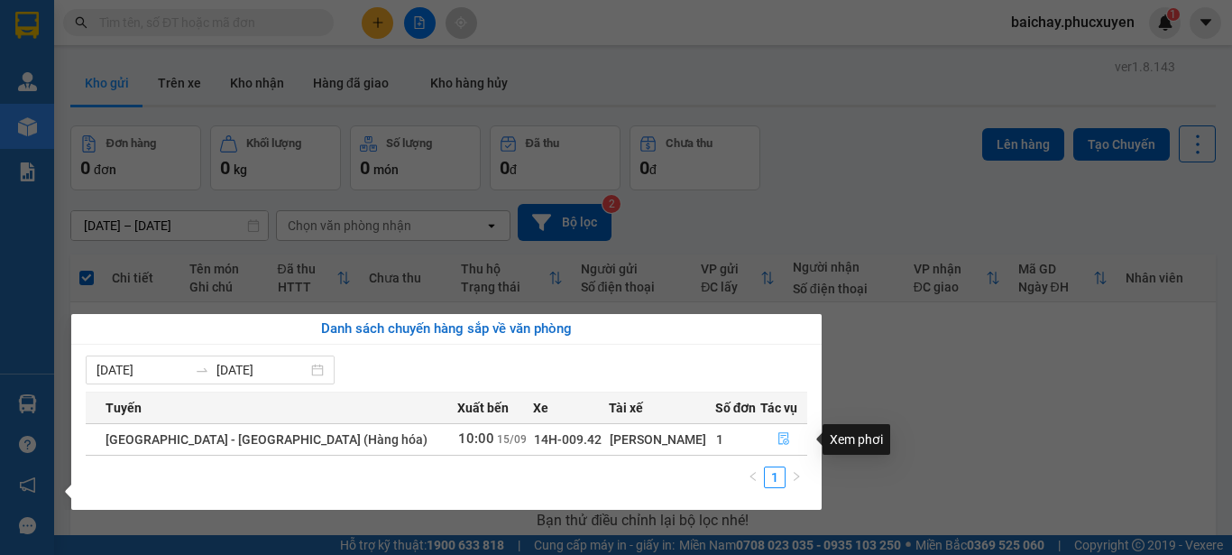
click at [778, 438] on icon "file-done" at bounding box center [784, 438] width 13 height 13
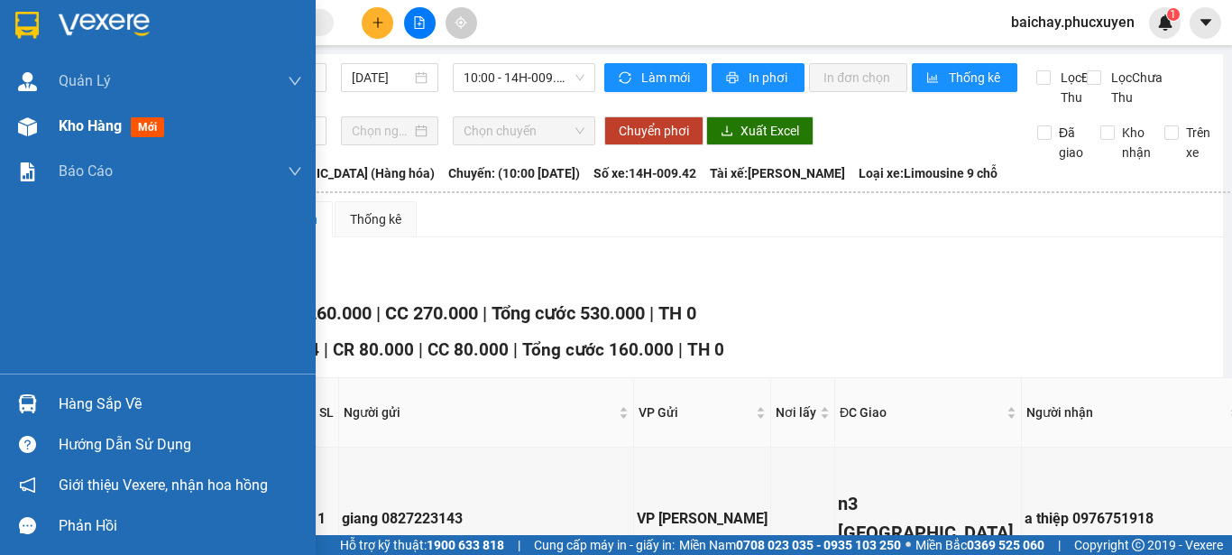
click at [89, 126] on span "Kho hàng" at bounding box center [90, 125] width 63 height 17
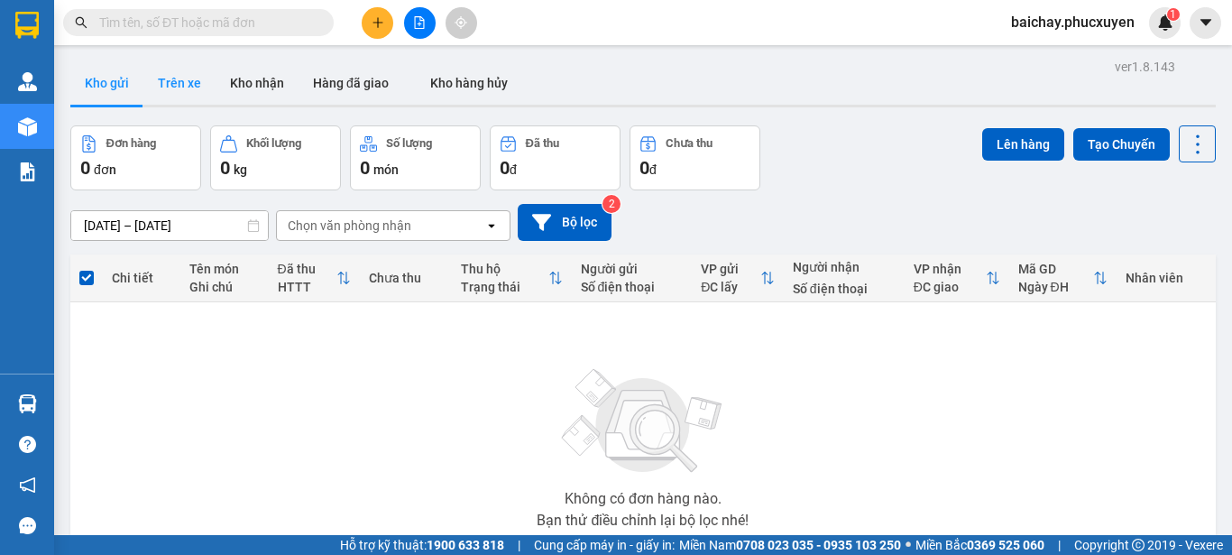
click at [179, 79] on button "Trên xe" at bounding box center [179, 82] width 72 height 43
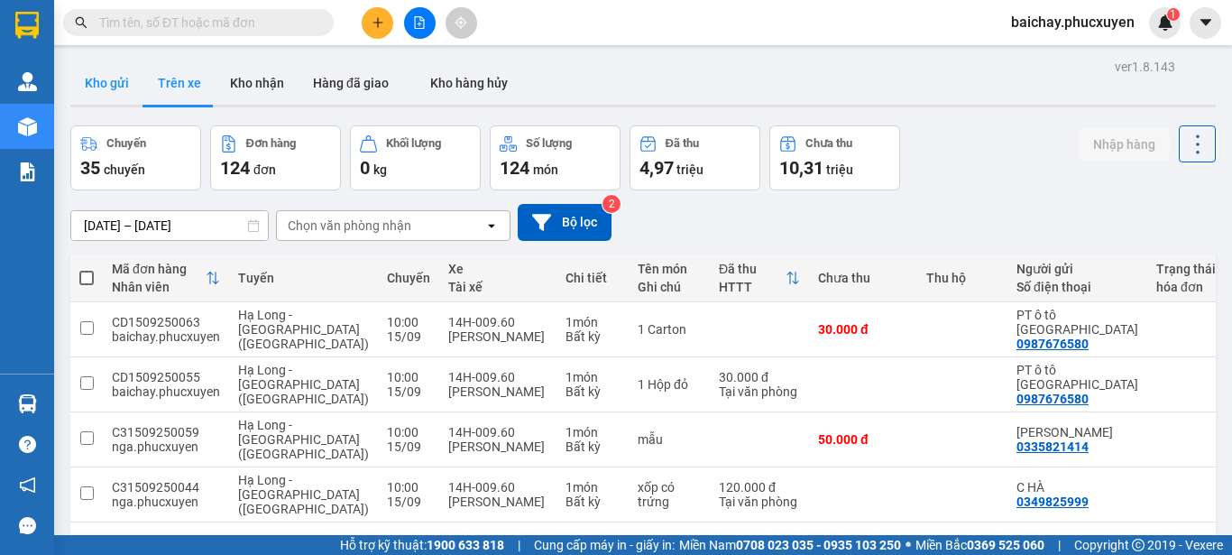
click at [100, 82] on button "Kho gửi" at bounding box center [106, 82] width 73 height 43
